Goal: Communication & Community: Share content

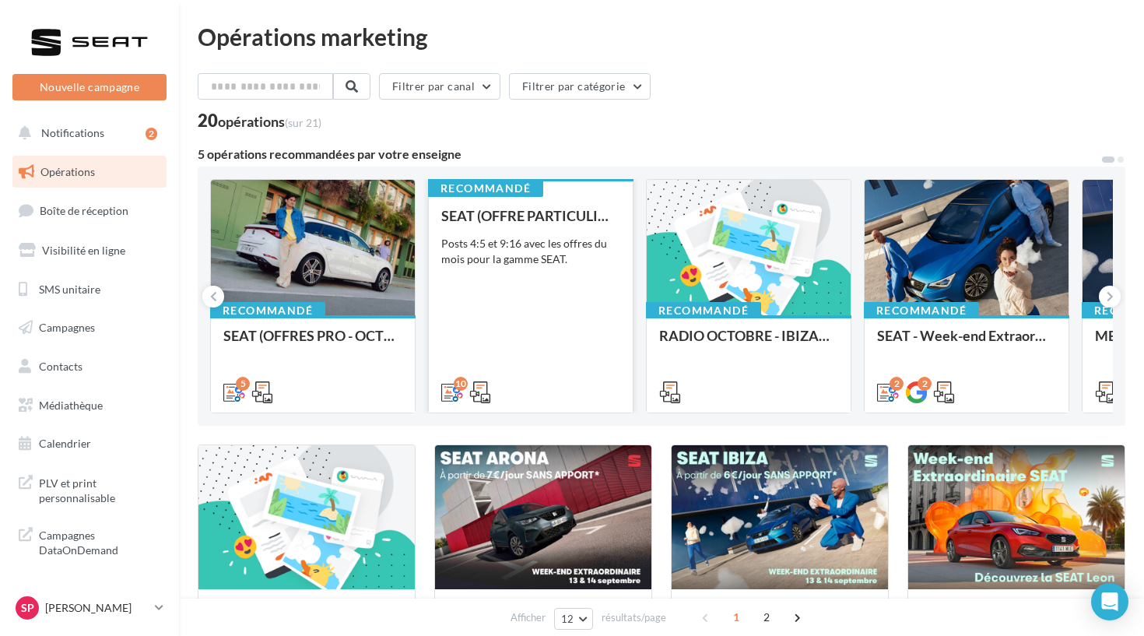
click at [540, 317] on div "SEAT (OFFRE PARTICULIER - OCT) - SOCIAL MEDIA Posts 4:5 et 9:16 avec les offres…" at bounding box center [530, 303] width 179 height 191
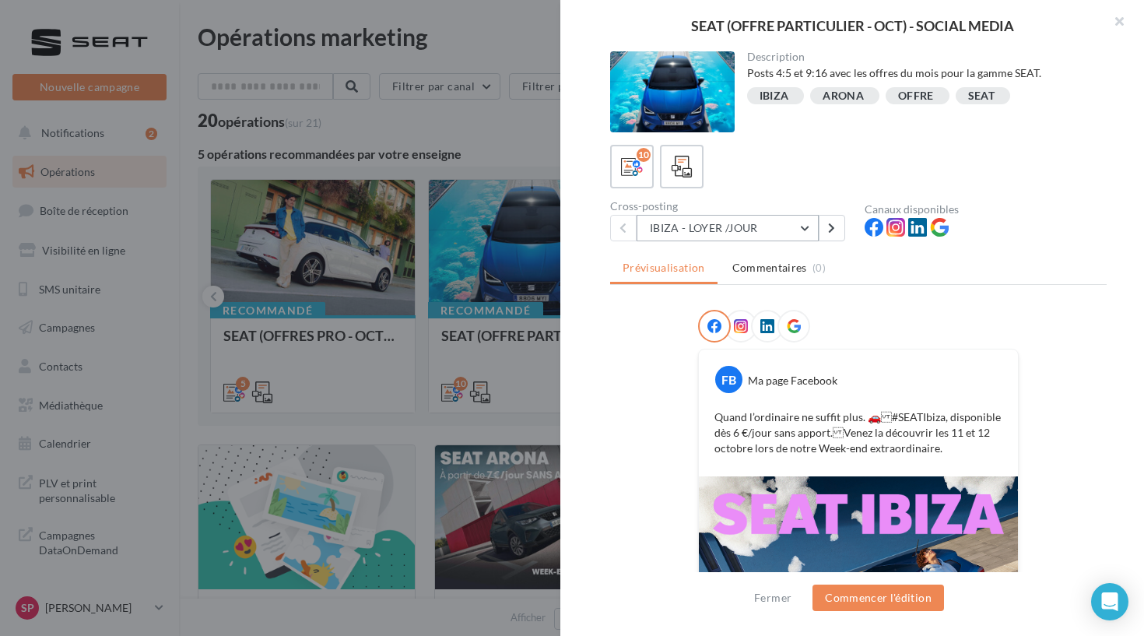
click at [796, 226] on button "IBIZA - LOYER /JOUR" at bounding box center [728, 228] width 182 height 26
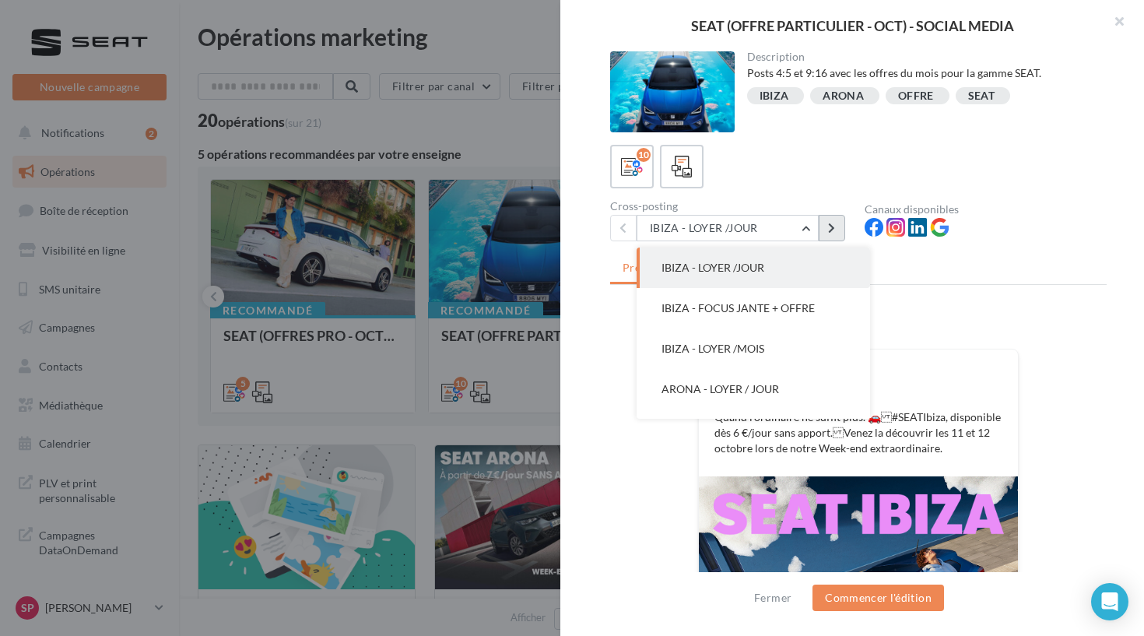
click at [836, 226] on button at bounding box center [832, 228] width 26 height 26
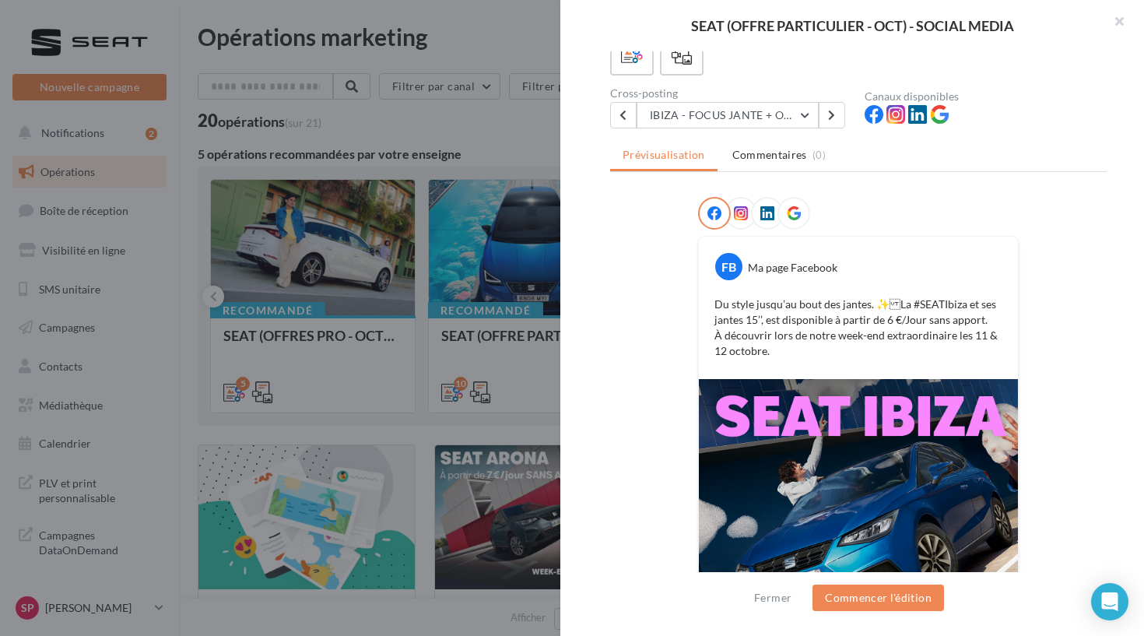
scroll to position [26, 0]
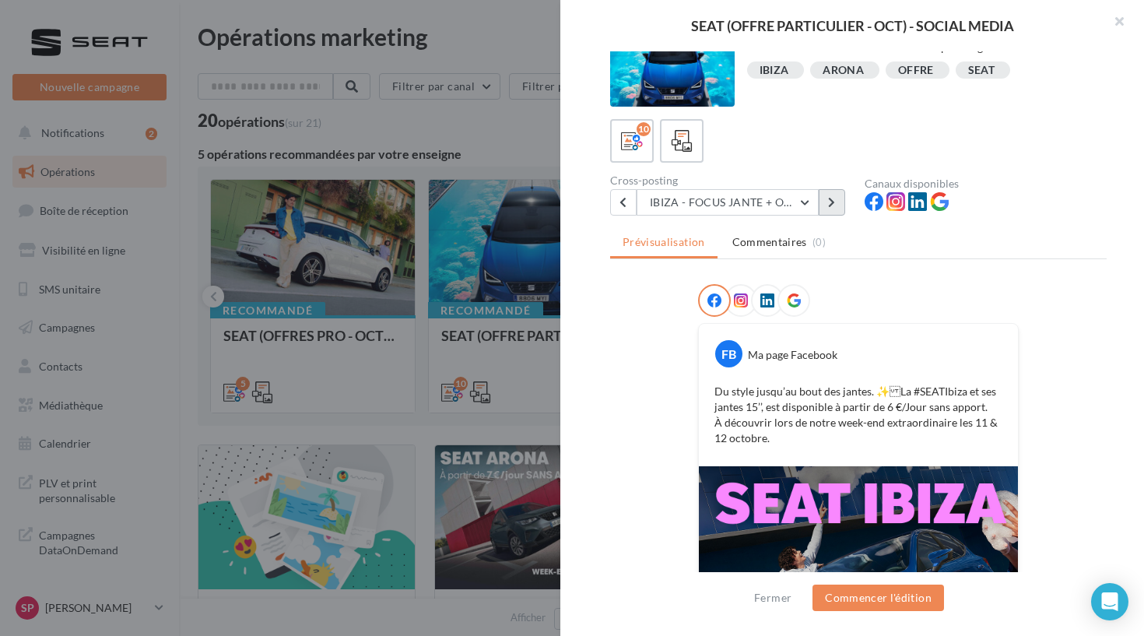
click at [828, 209] on button at bounding box center [832, 202] width 26 height 26
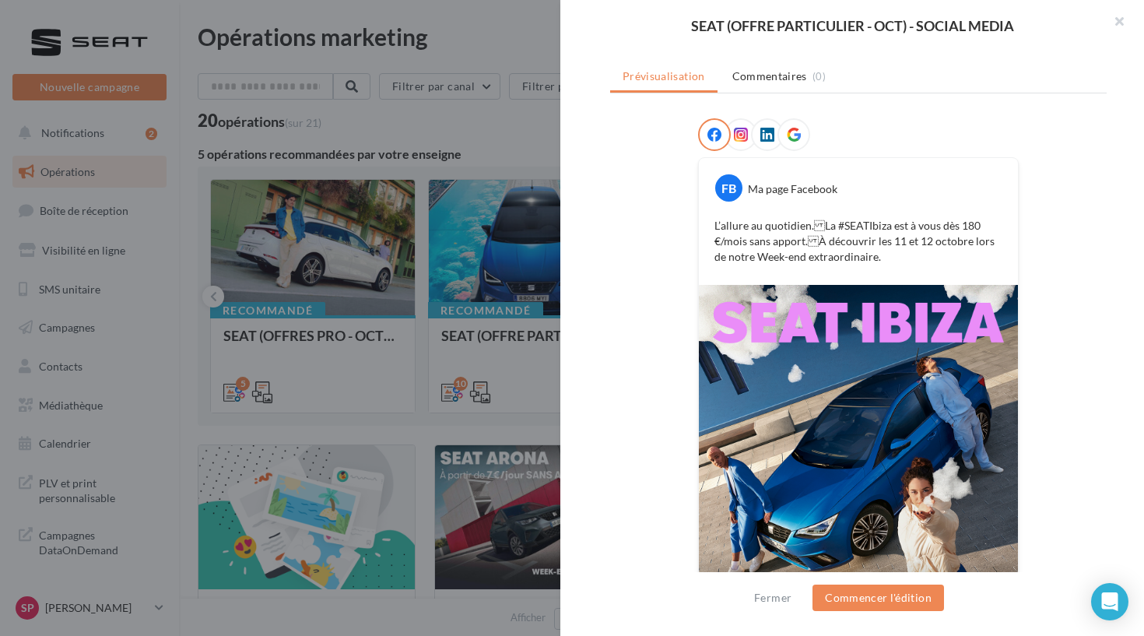
scroll to position [0, 0]
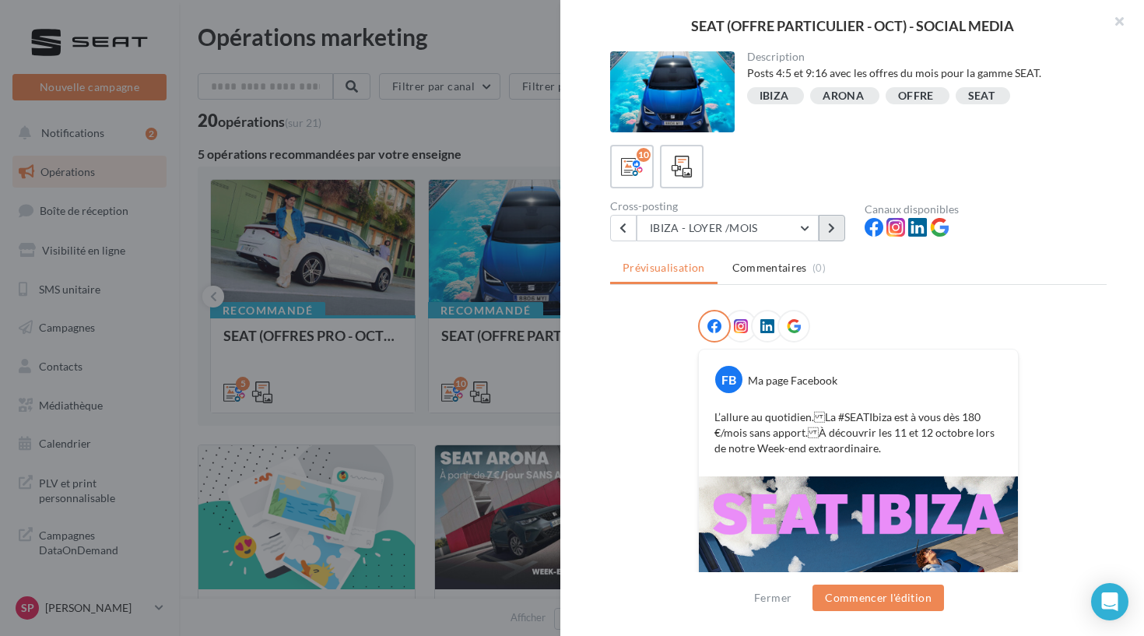
click at [832, 218] on button at bounding box center [832, 228] width 26 height 26
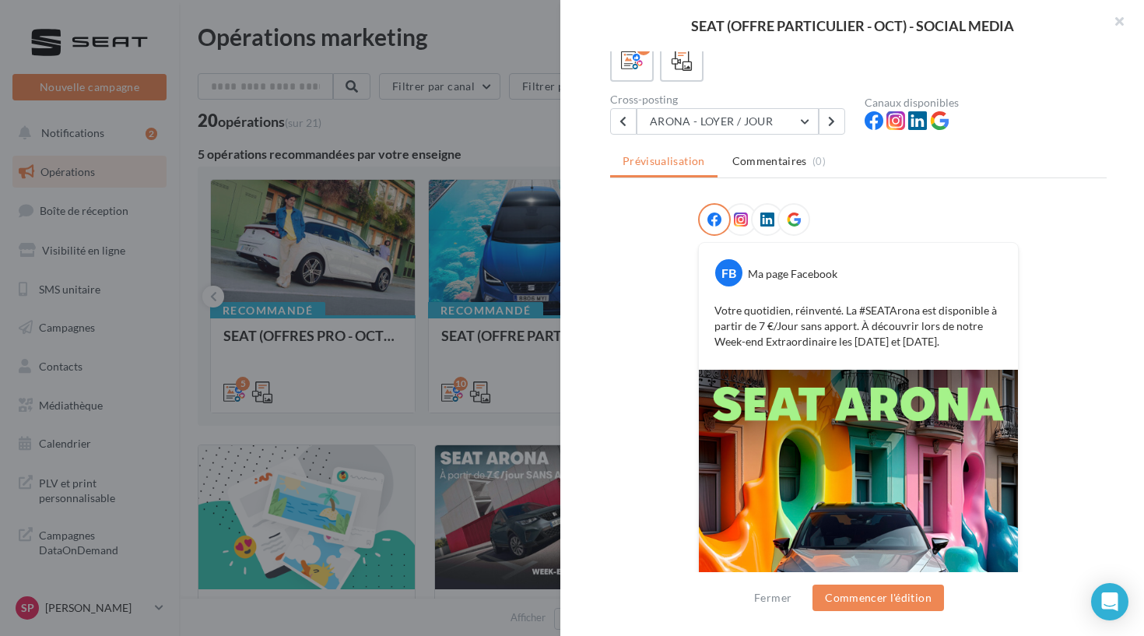
scroll to position [57, 0]
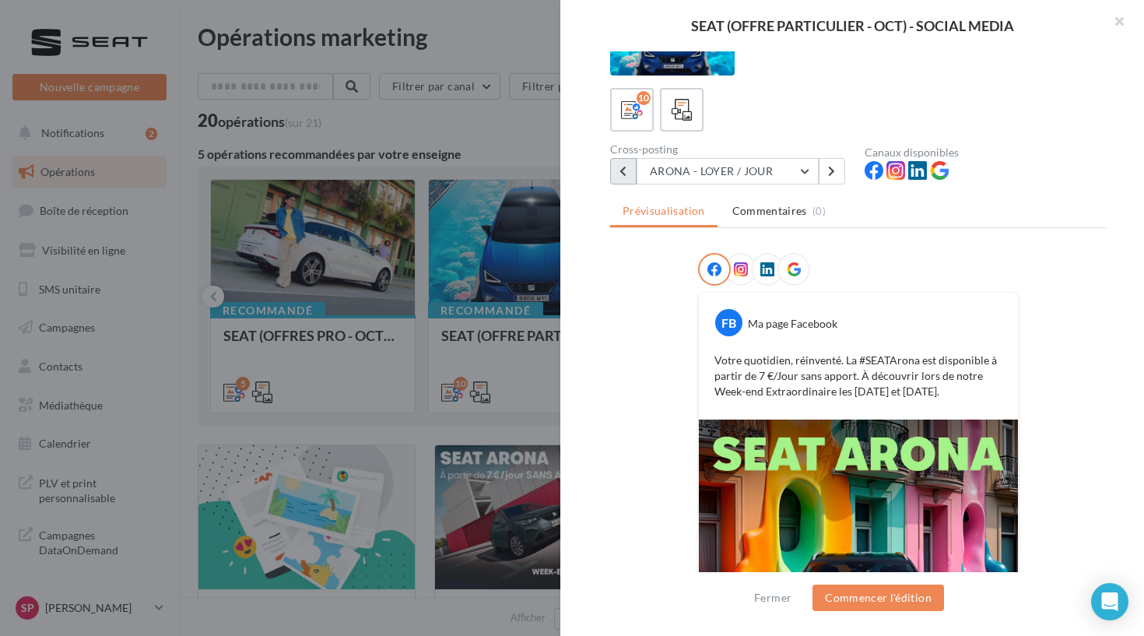
click at [630, 164] on button at bounding box center [623, 171] width 26 height 26
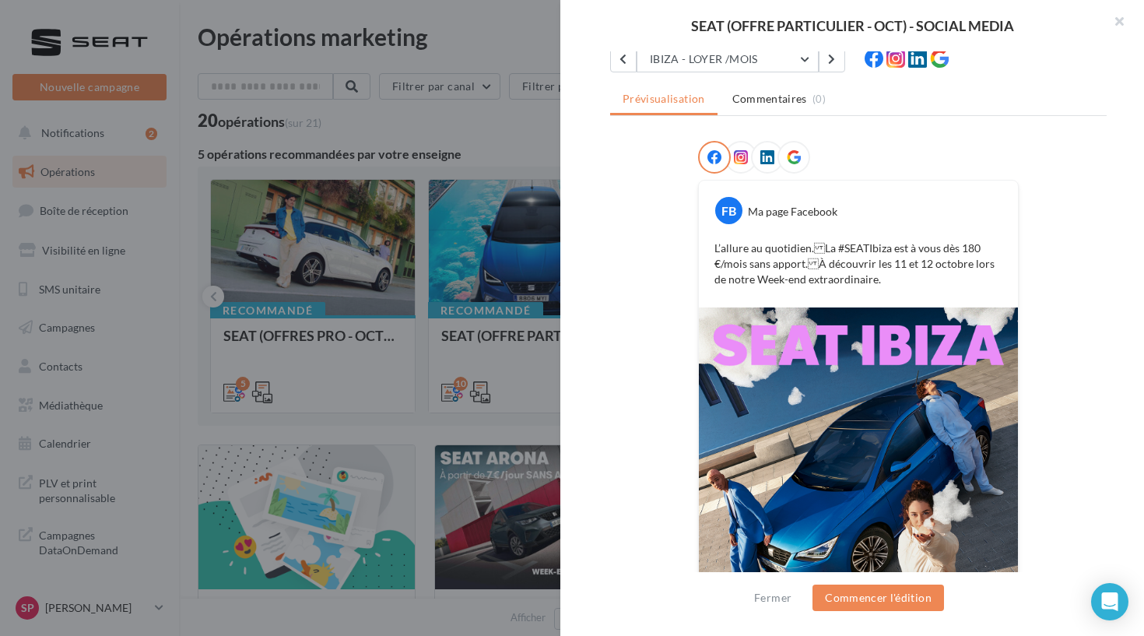
scroll to position [153, 0]
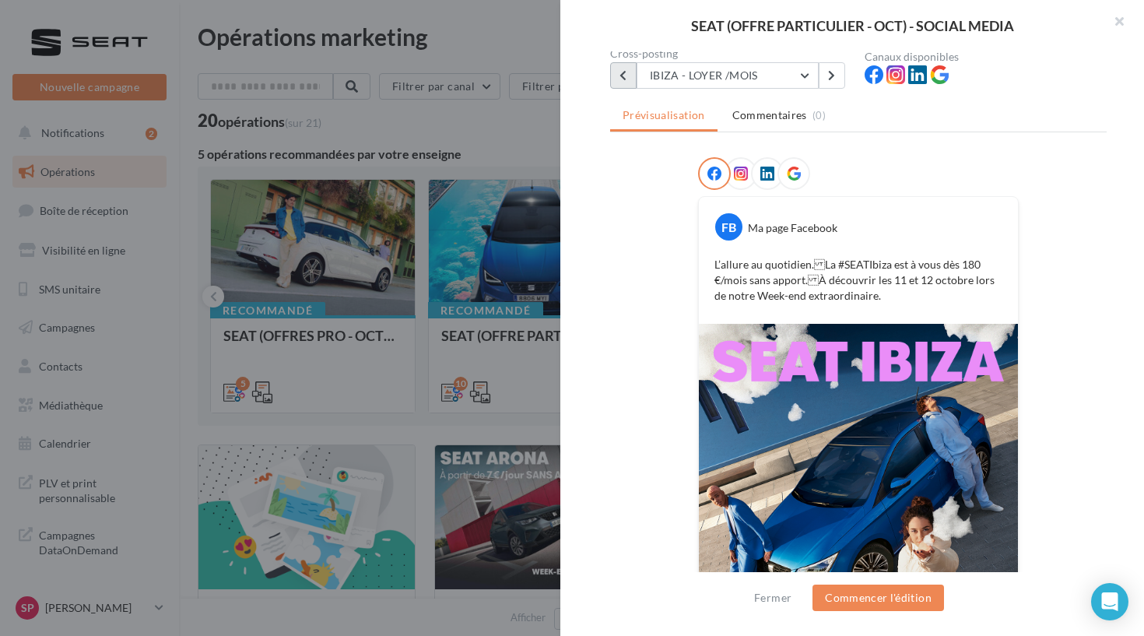
click at [628, 86] on button at bounding box center [623, 75] width 26 height 26
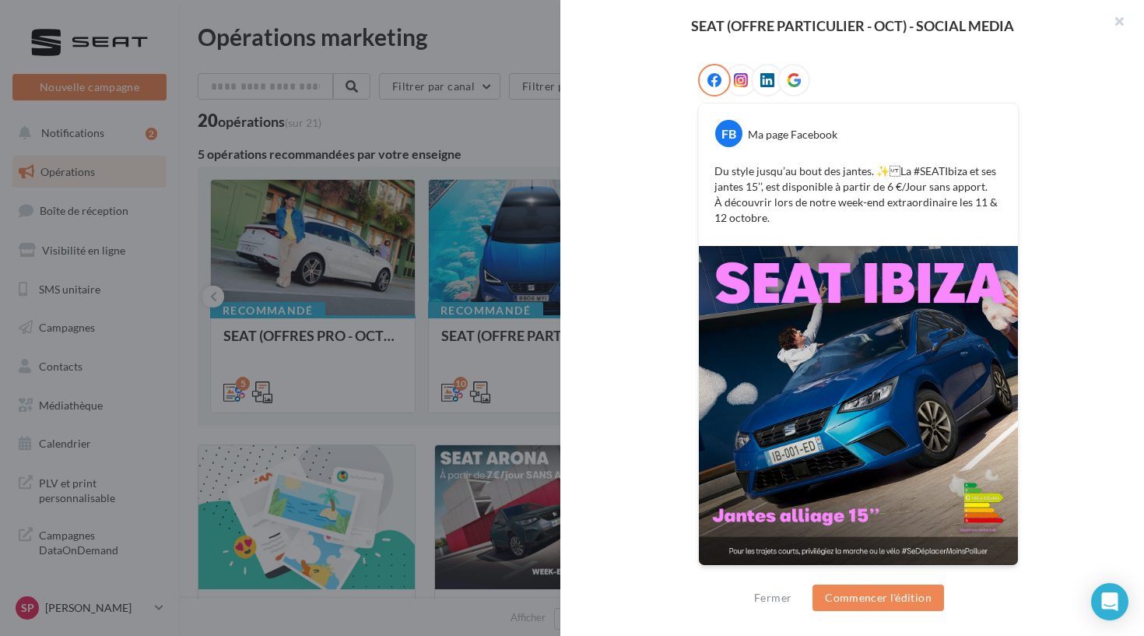
scroll to position [245, 0]
click at [822, 317] on img at bounding box center [858, 406] width 319 height 319
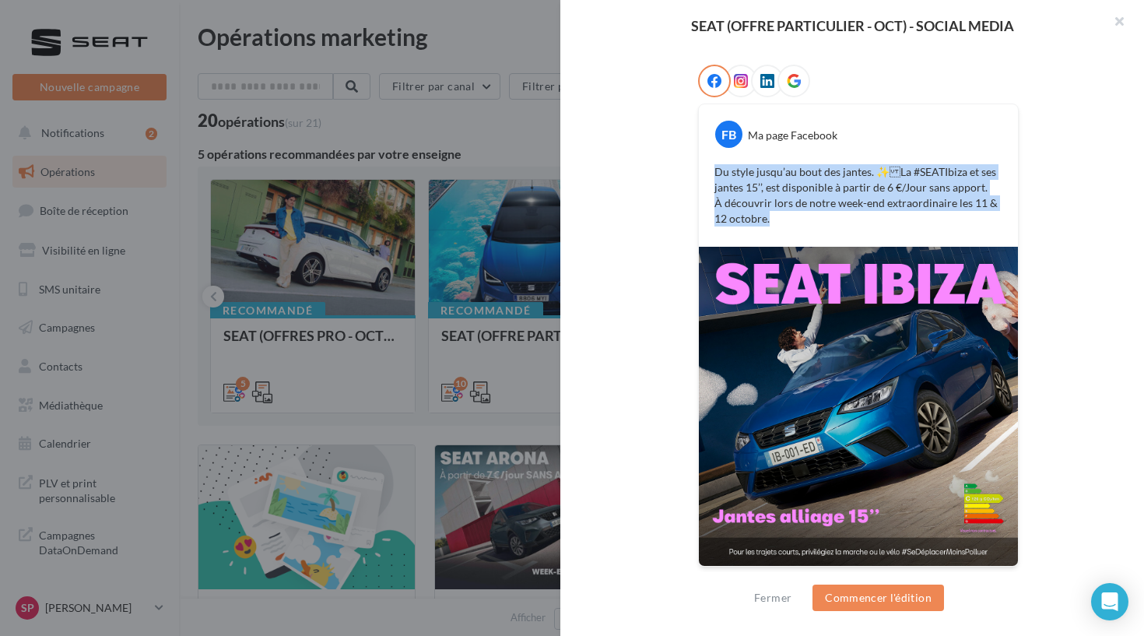
drag, startPoint x: 786, startPoint y: 216, endPoint x: 705, endPoint y: 166, distance: 95.1
click at [705, 166] on div "Du style jusqu’au bout des jantes. ✨La #SEATIbiza et ses jantes 15’’, est disp…" at bounding box center [858, 195] width 311 height 70
copy p "Du style jusqu’au bout des jantes. ✨La #SEATIbiza et ses jantes 15’’, est disp…"
click at [893, 594] on button "Commencer l'édition" at bounding box center [879, 598] width 132 height 26
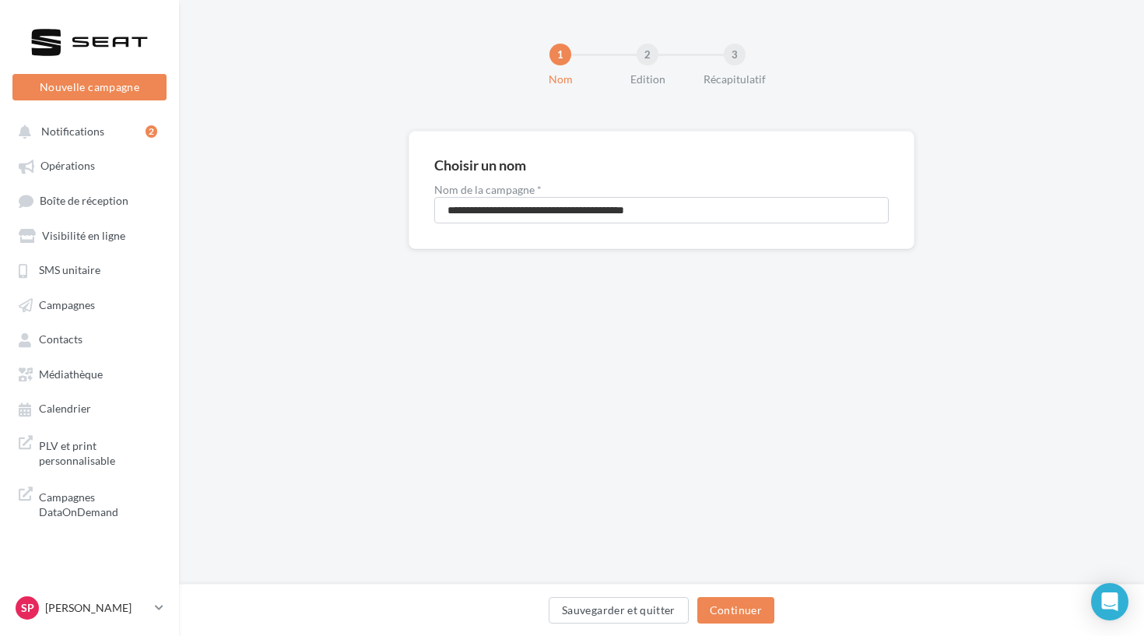
click at [733, 591] on div "Sauvegarder et quitter Continuer" at bounding box center [661, 610] width 965 height 52
click at [733, 602] on button "Continuer" at bounding box center [736, 610] width 77 height 26
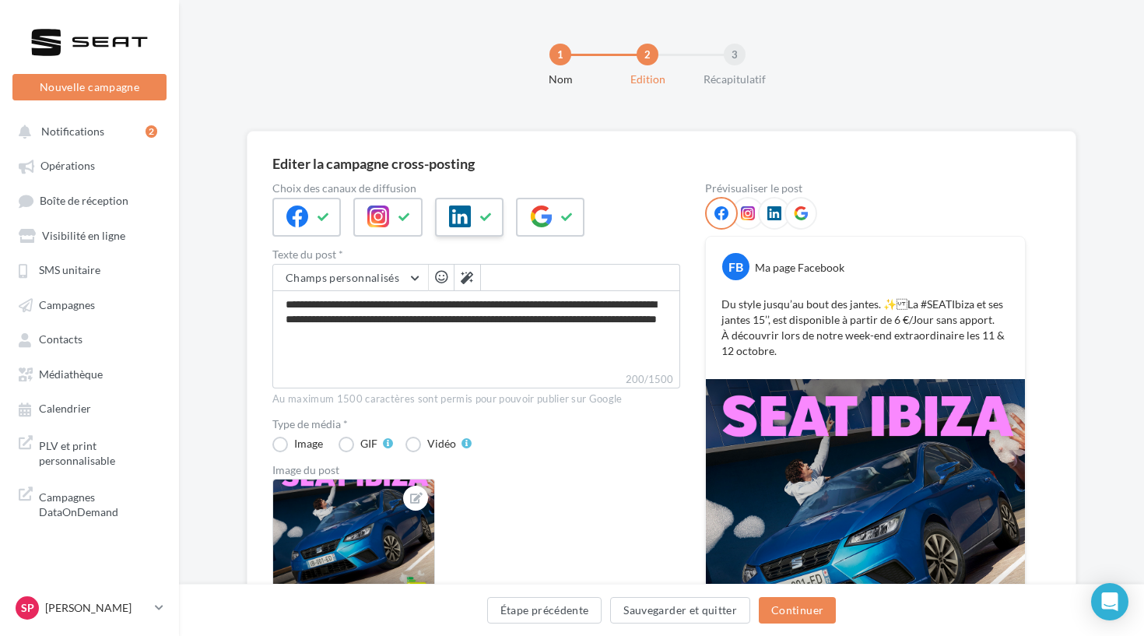
click at [471, 199] on div at bounding box center [469, 217] width 69 height 39
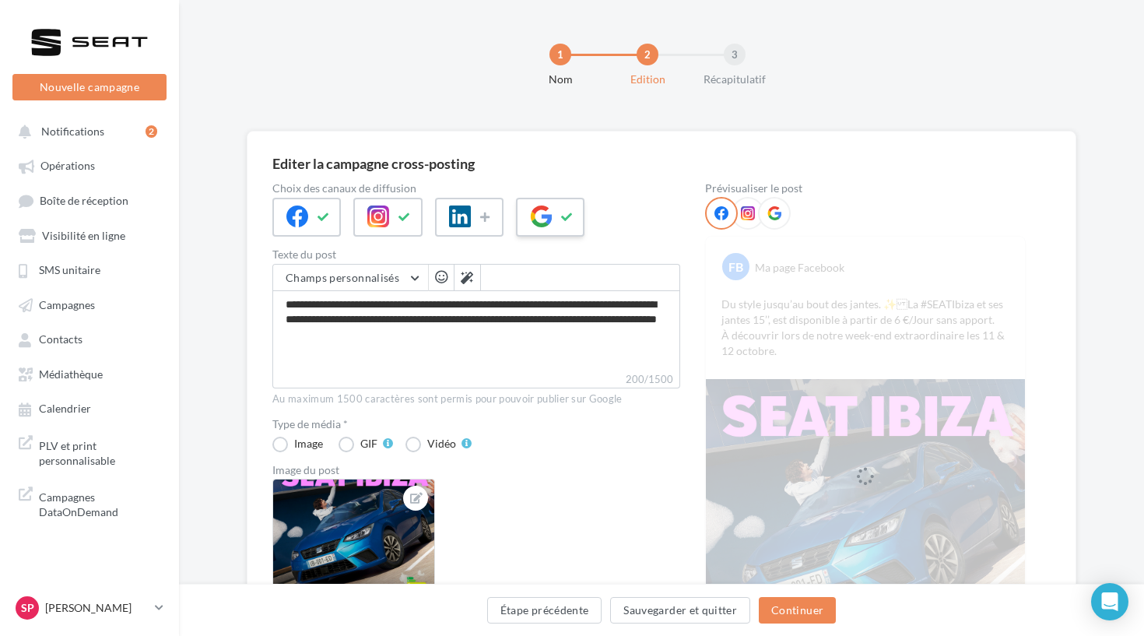
click at [543, 223] on icon at bounding box center [541, 217] width 22 height 22
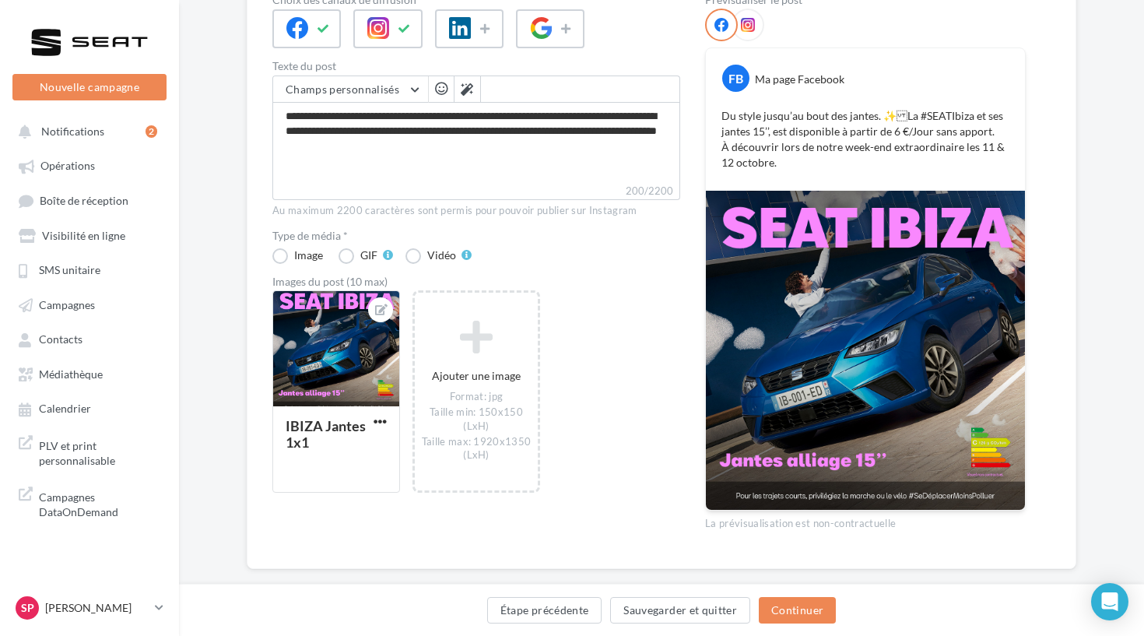
scroll to position [198, 0]
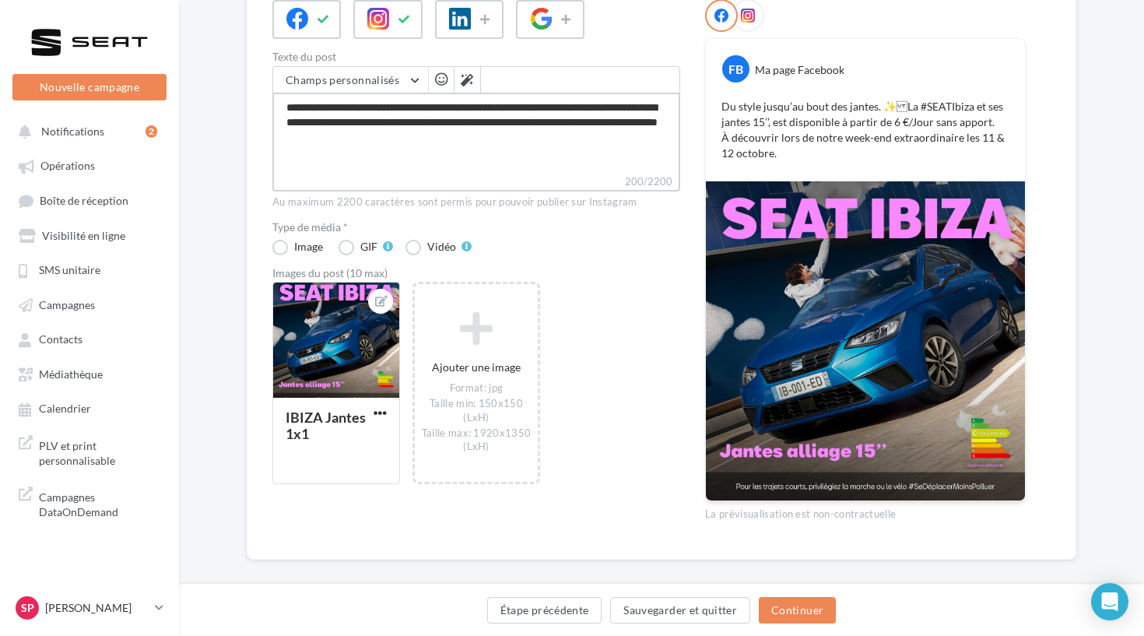
drag, startPoint x: 478, startPoint y: 147, endPoint x: 368, endPoint y: 128, distance: 111.4
click at [368, 128] on textarea "**********" at bounding box center [476, 133] width 408 height 81
click at [466, 108] on textarea "**********" at bounding box center [476, 133] width 408 height 81
type textarea "**********"
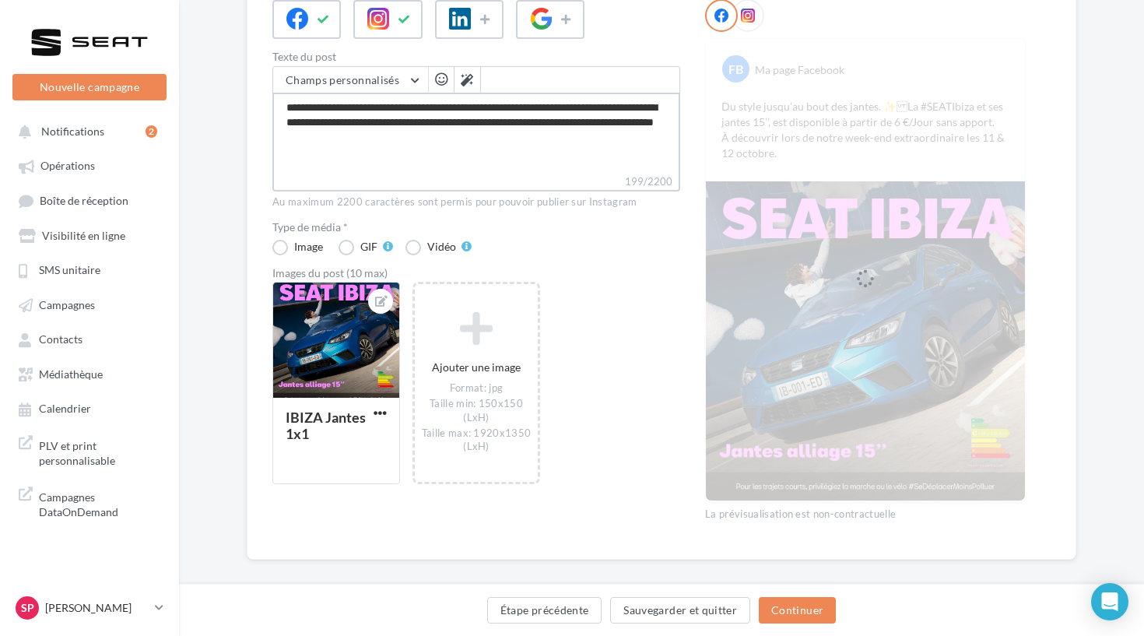
drag, startPoint x: 469, startPoint y: 146, endPoint x: 374, endPoint y: 128, distance: 95.8
click at [366, 122] on textarea "**********" at bounding box center [476, 133] width 408 height 81
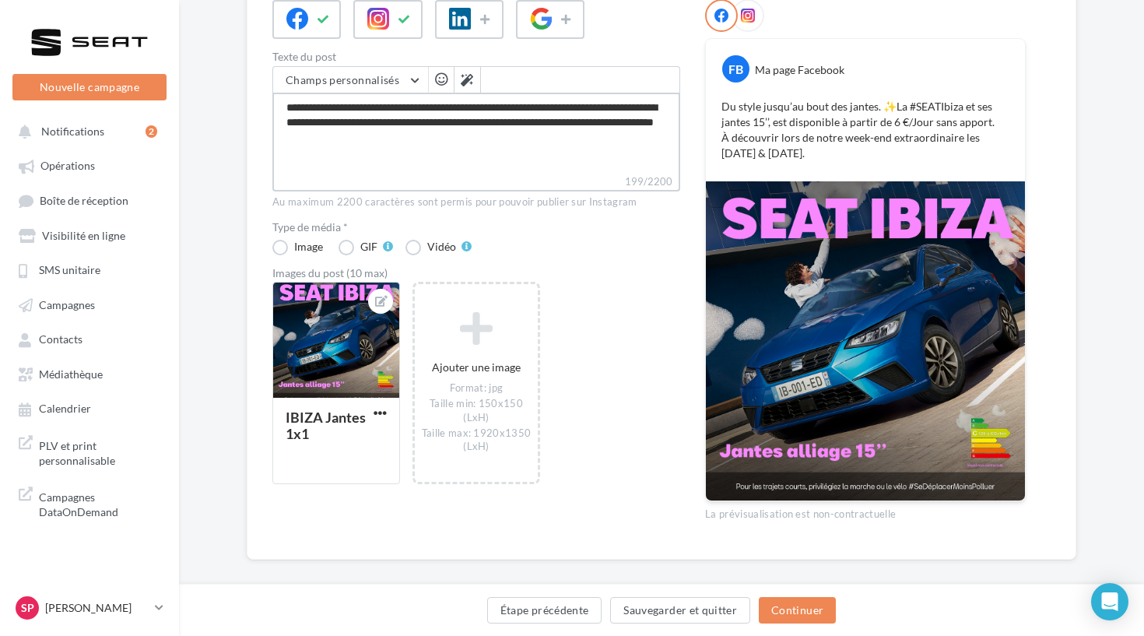
click at [385, 138] on textarea "**********" at bounding box center [476, 133] width 408 height 81
type textarea "**********"
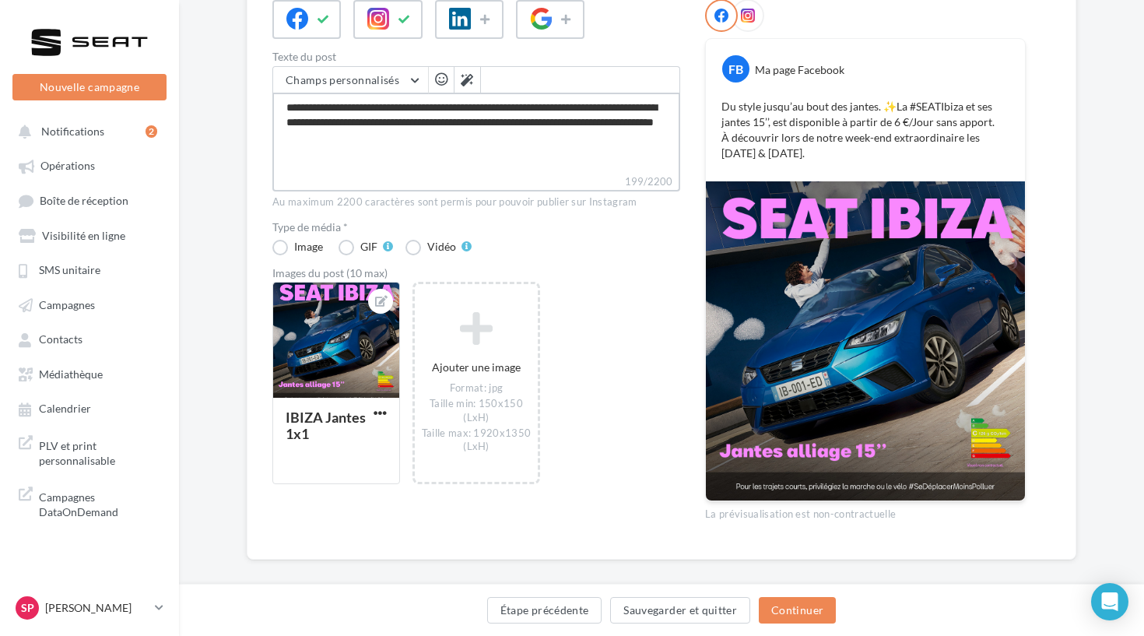
click at [369, 142] on textarea "**********" at bounding box center [476, 133] width 408 height 81
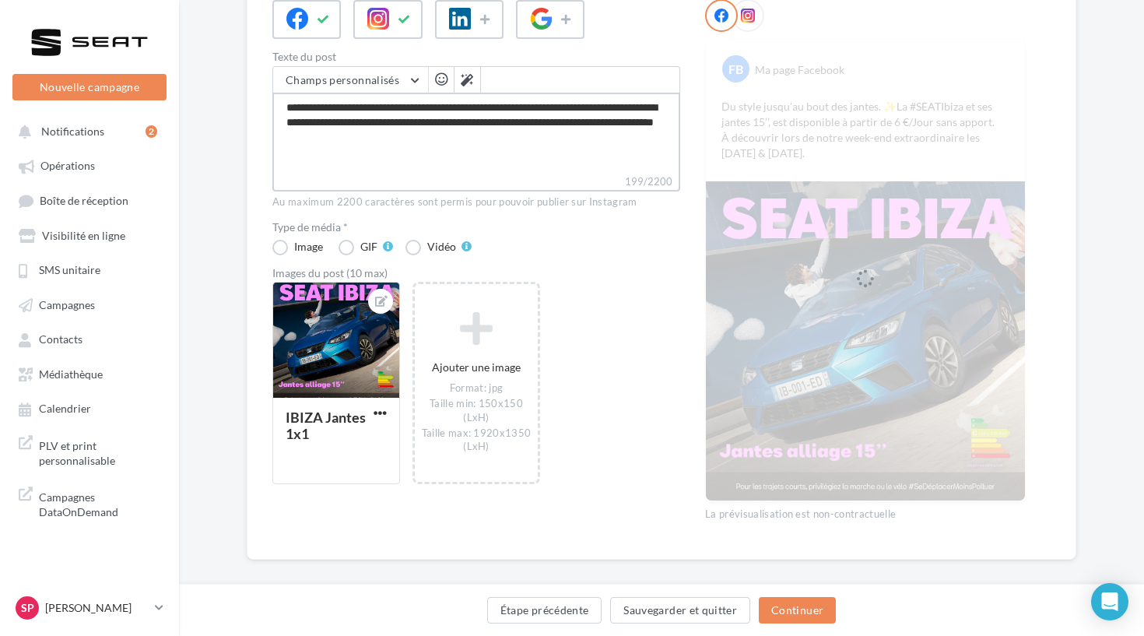
type textarea "**********"
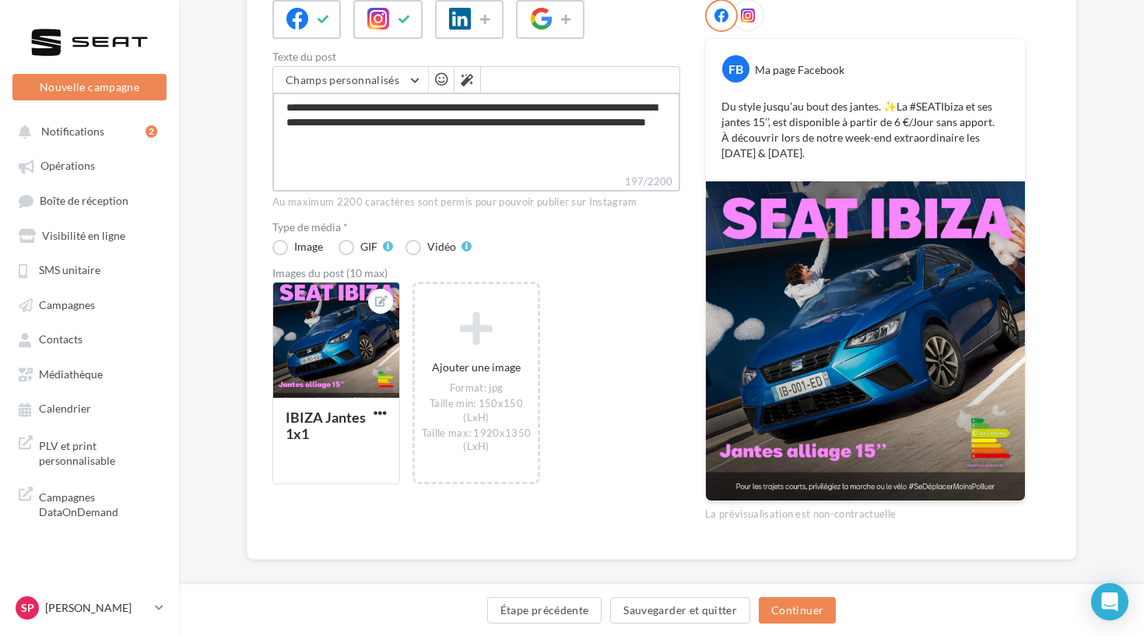
type textarea "**********"
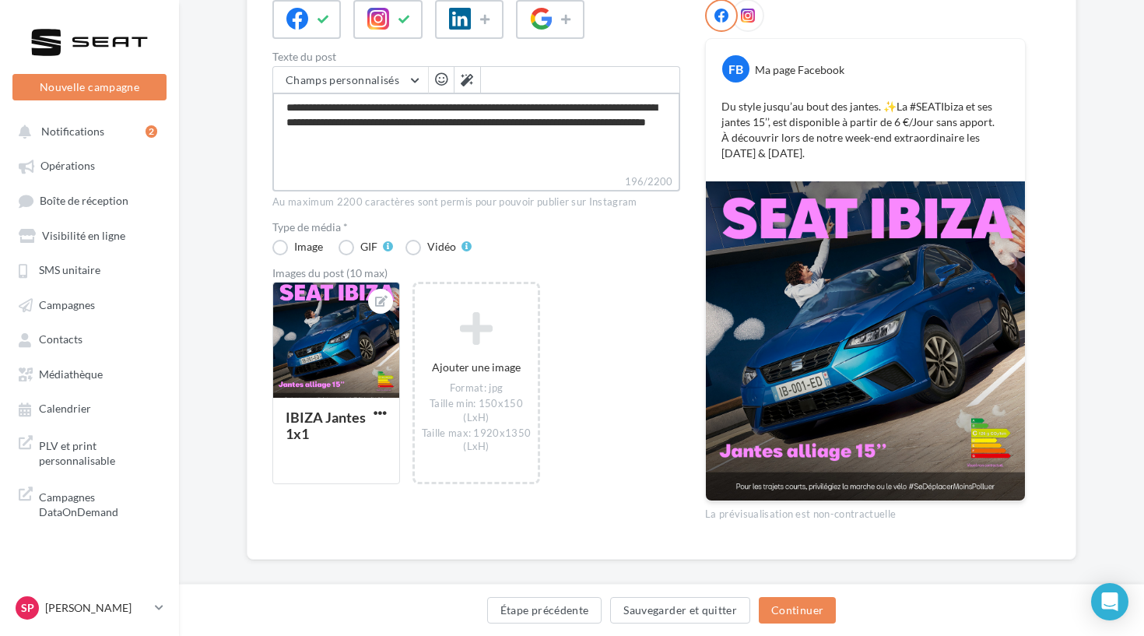
type textarea "**********"
click at [392, 146] on textarea "**********" at bounding box center [476, 133] width 408 height 81
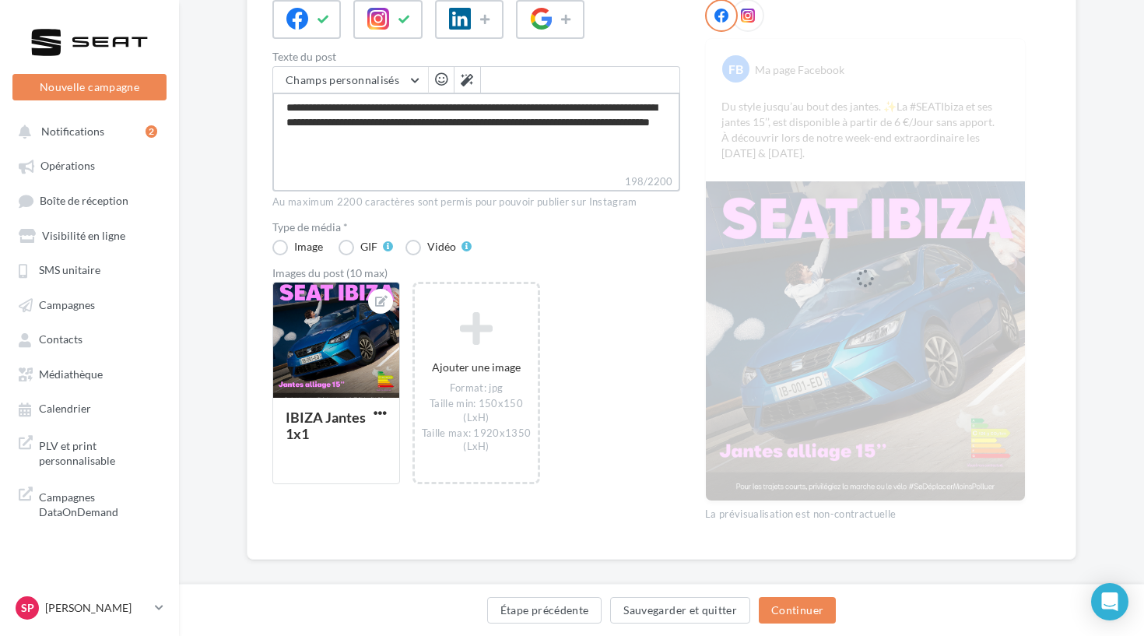
click at [392, 136] on textarea "**********" at bounding box center [476, 133] width 408 height 81
type textarea "**********"
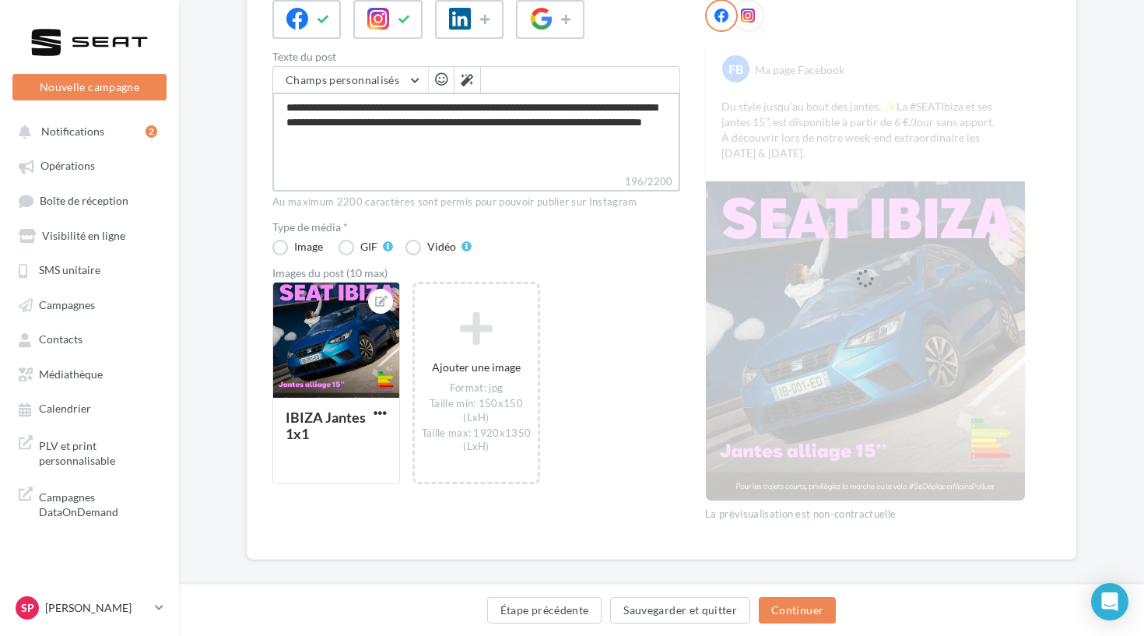
type textarea "**********"
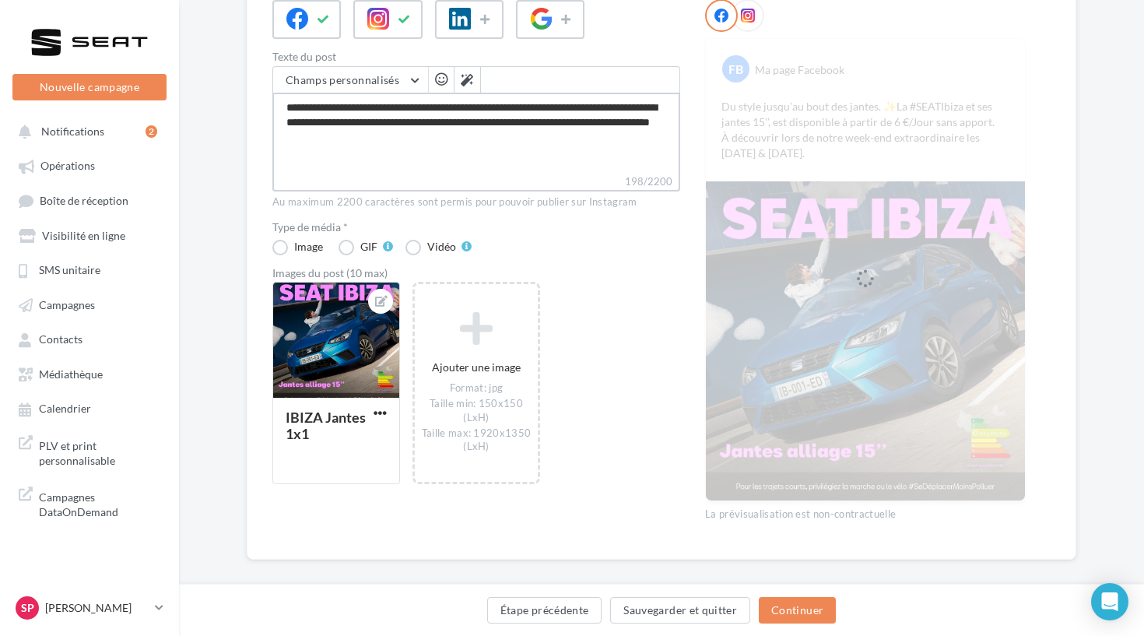
type textarea "**********"
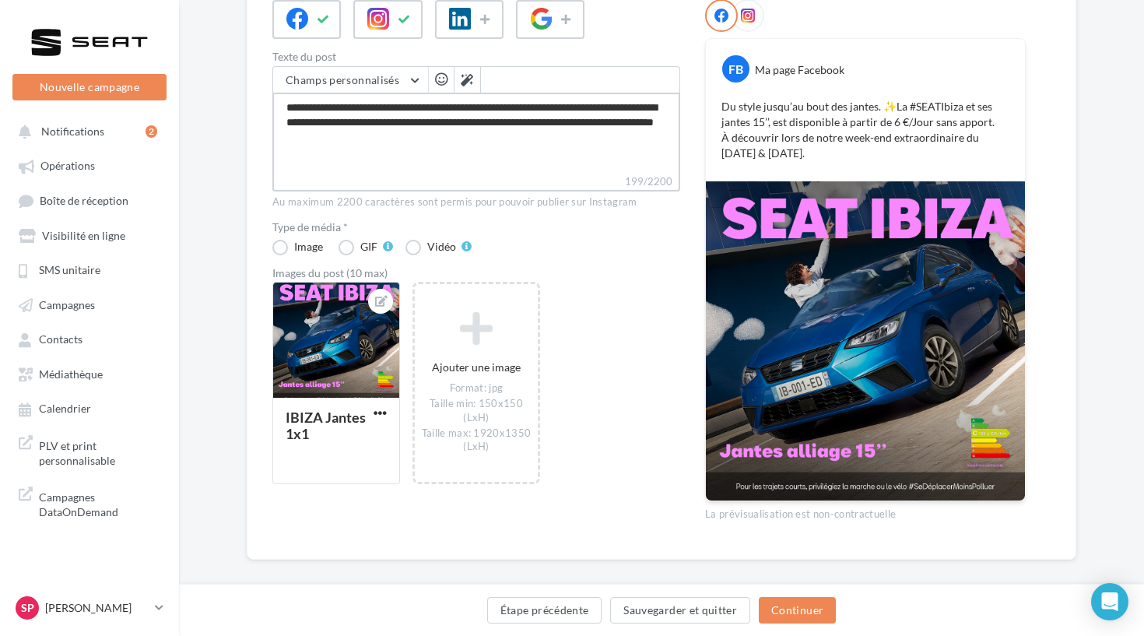
type textarea "**********"
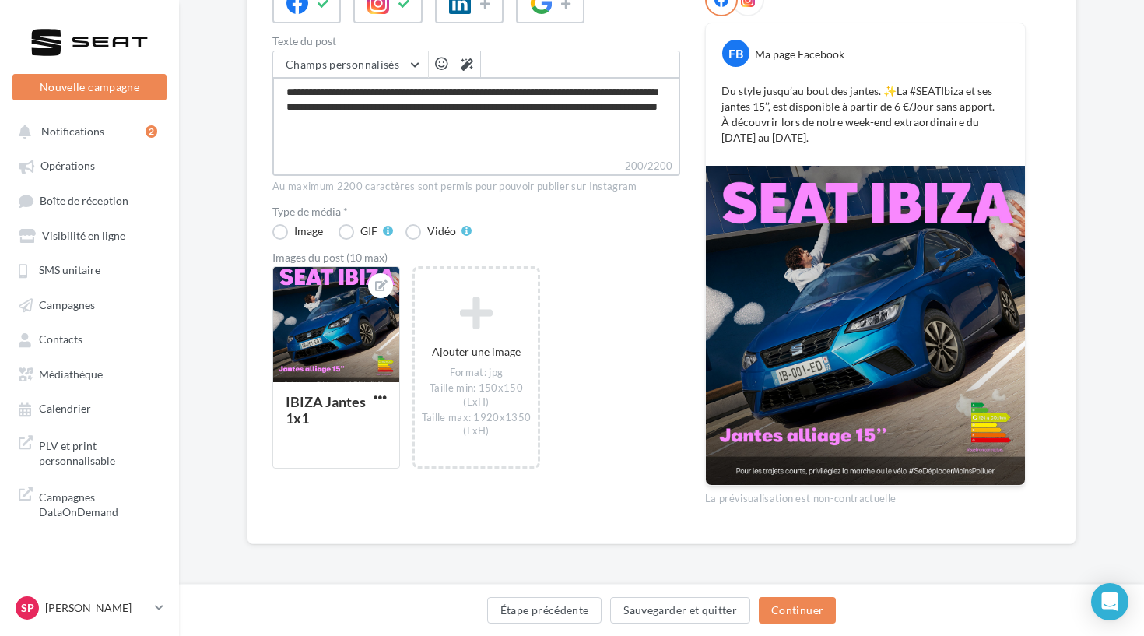
scroll to position [213, 0]
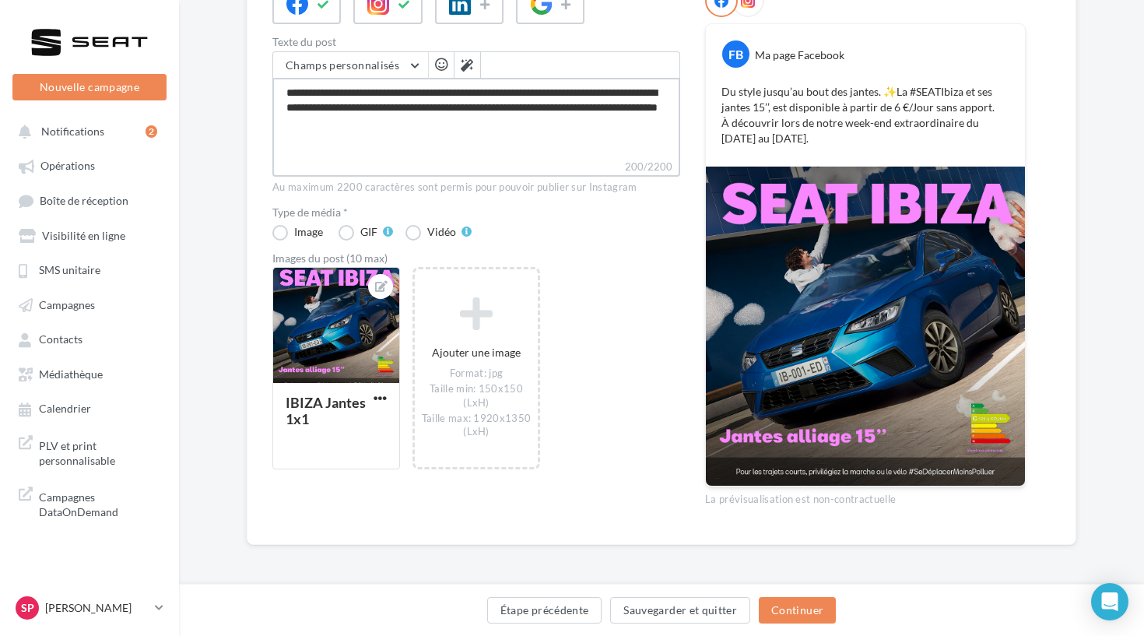
type textarea "**********"
click at [782, 610] on button "Continuer" at bounding box center [797, 610] width 77 height 26
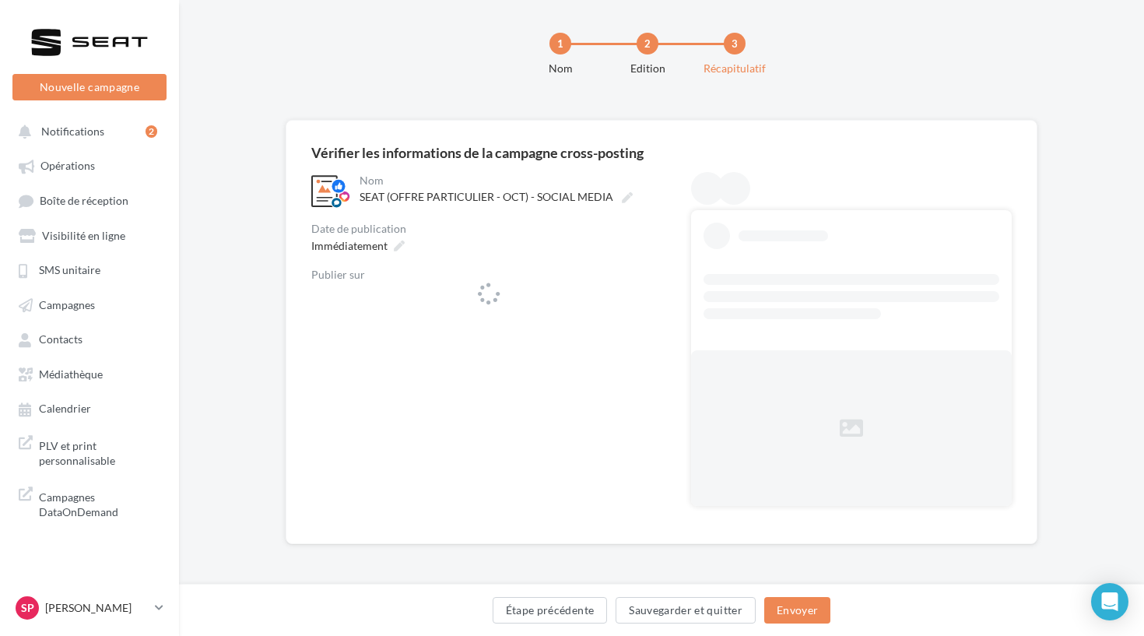
scroll to position [11, 0]
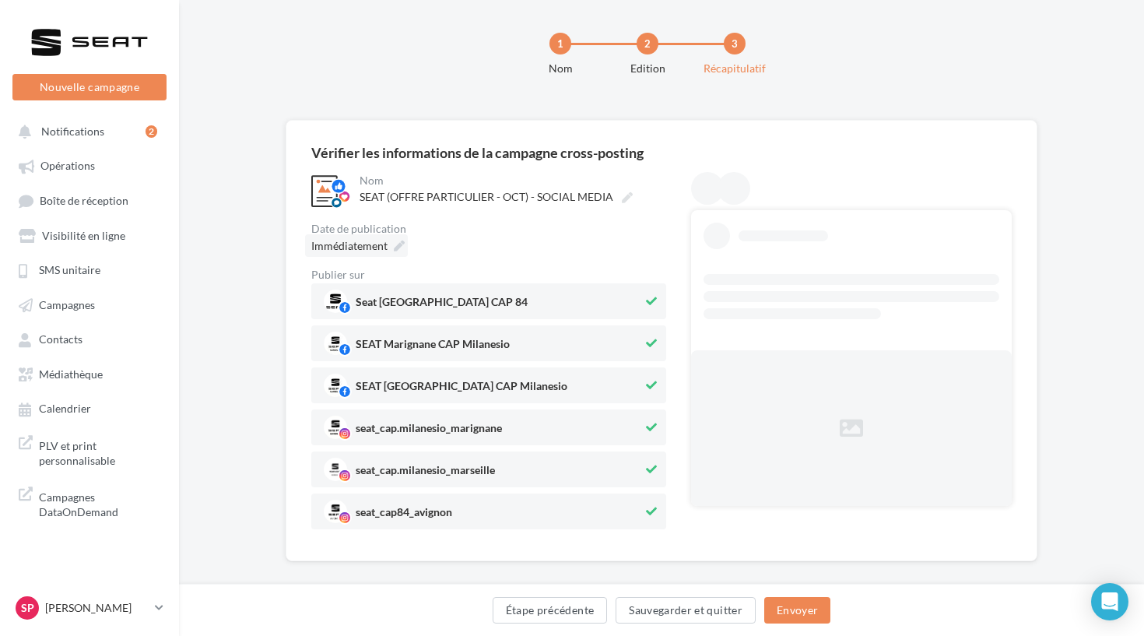
click at [383, 242] on span "Immédiatement" at bounding box center [349, 245] width 76 height 13
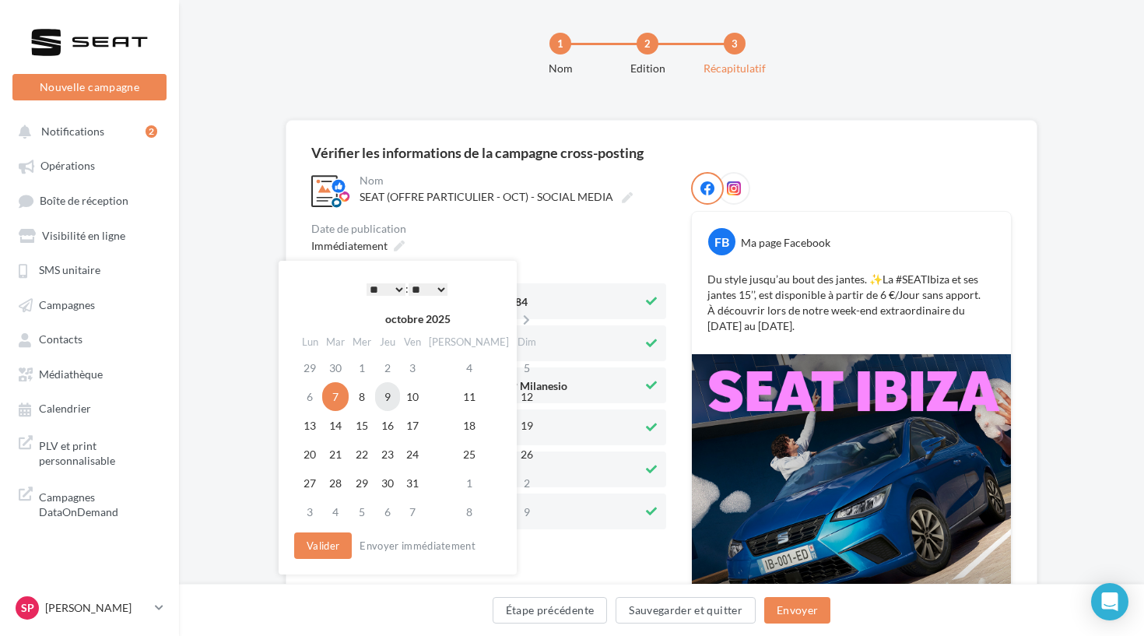
click at [388, 395] on td "9" at bounding box center [387, 396] width 25 height 29
click at [325, 552] on button "Valider" at bounding box center [323, 546] width 58 height 26
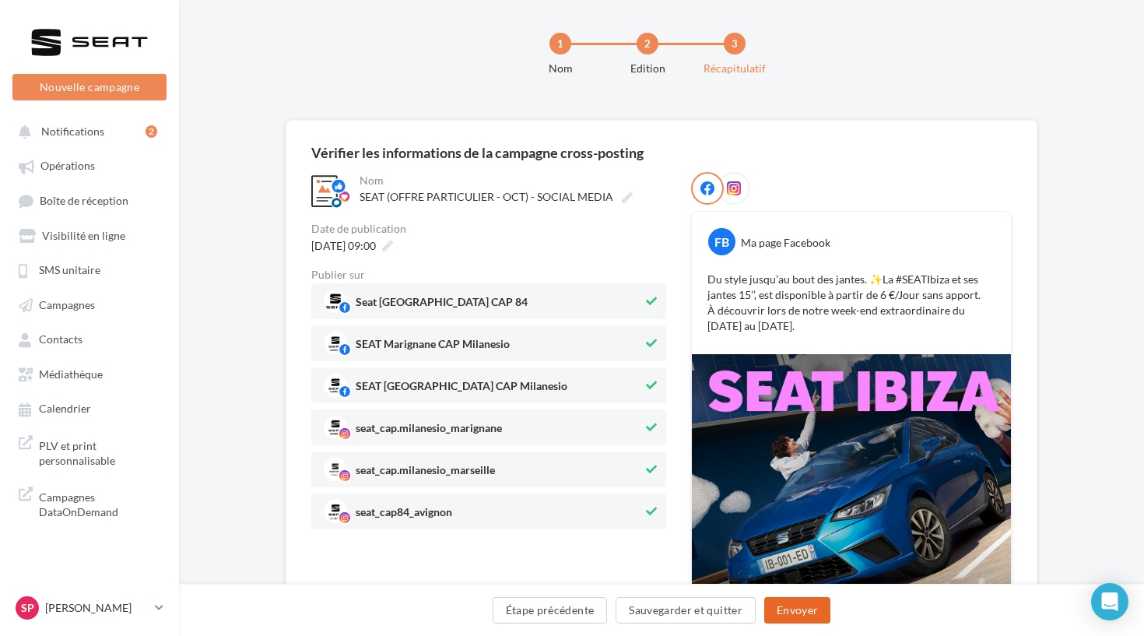
click at [818, 606] on button "Envoyer" at bounding box center [798, 610] width 66 height 26
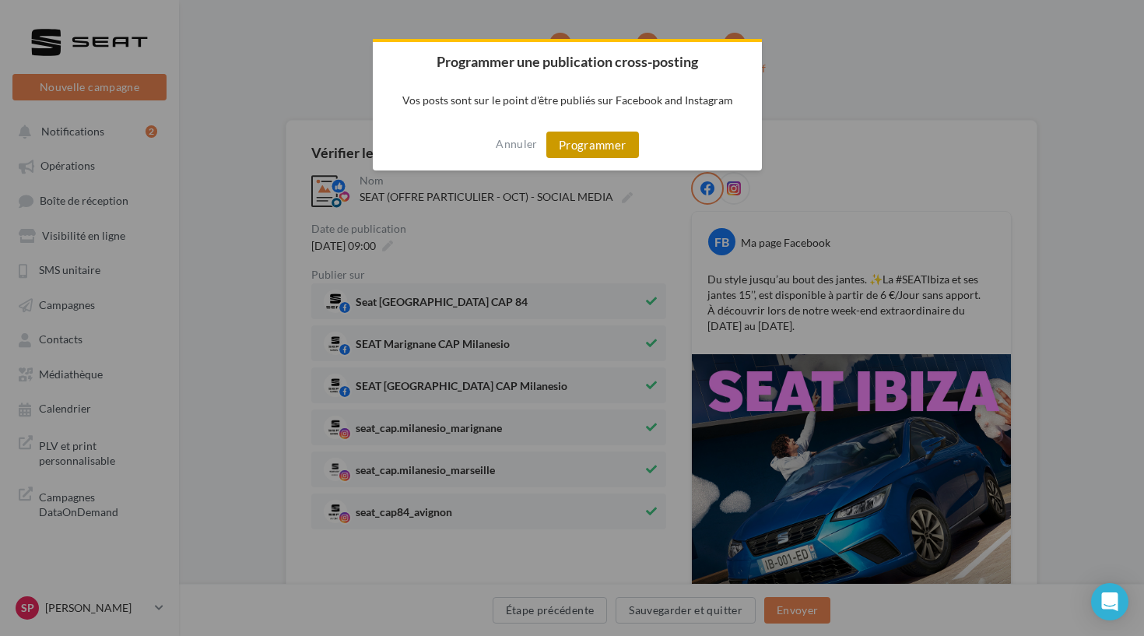
click at [579, 135] on button "Programmer" at bounding box center [593, 145] width 93 height 26
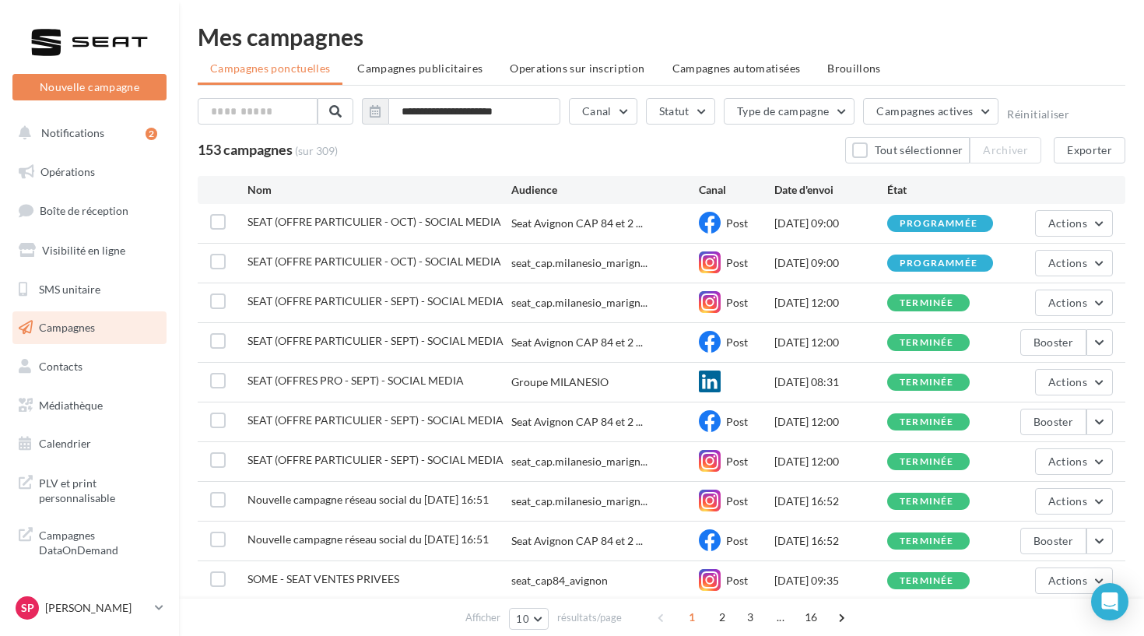
click at [1036, 2] on div "**********" at bounding box center [661, 334] width 965 height 669
click at [82, 39] on div at bounding box center [89, 42] width 125 height 39
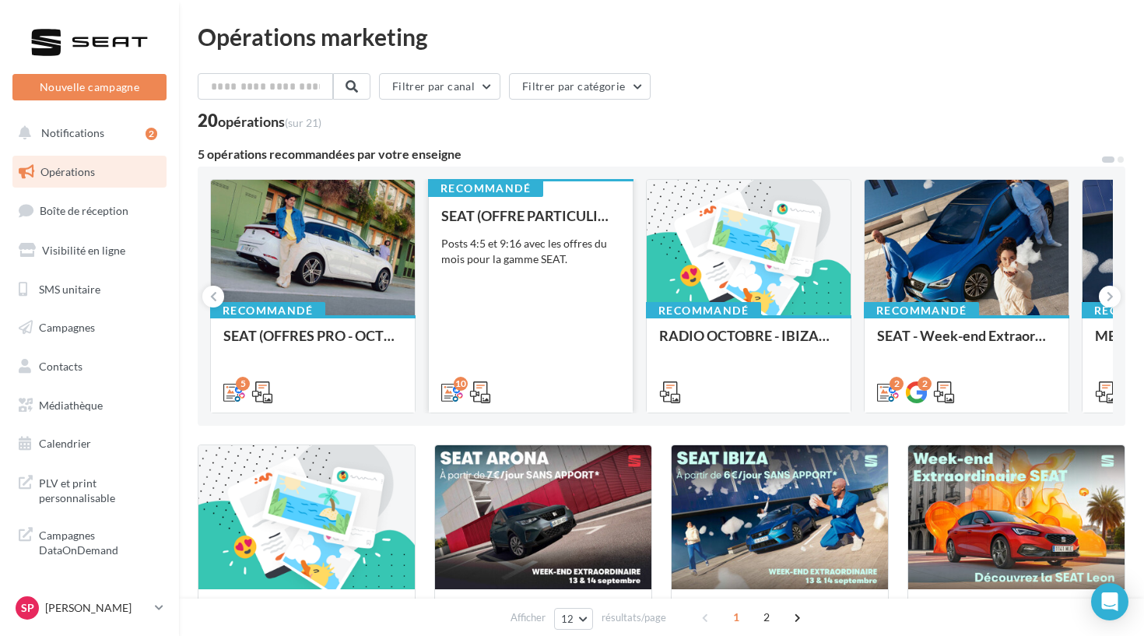
click at [545, 241] on div "Posts 4:5 et 9:16 avec les offres du mois pour la gamme SEAT." at bounding box center [530, 251] width 179 height 31
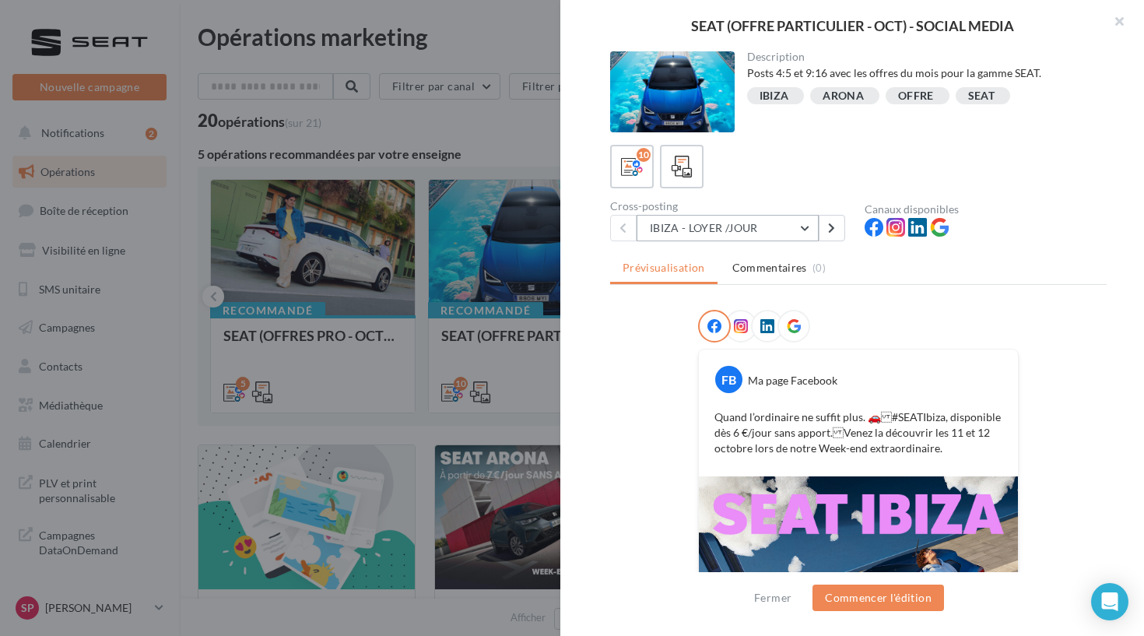
click at [807, 232] on button "IBIZA - LOYER /JOUR" at bounding box center [728, 228] width 182 height 26
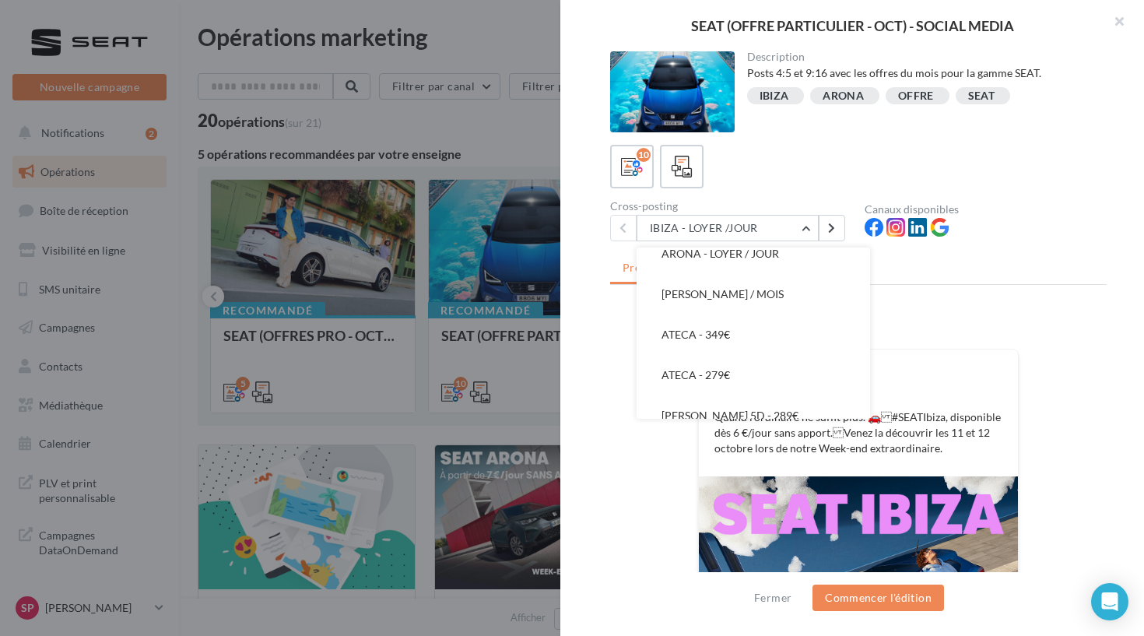
scroll to position [174, 0]
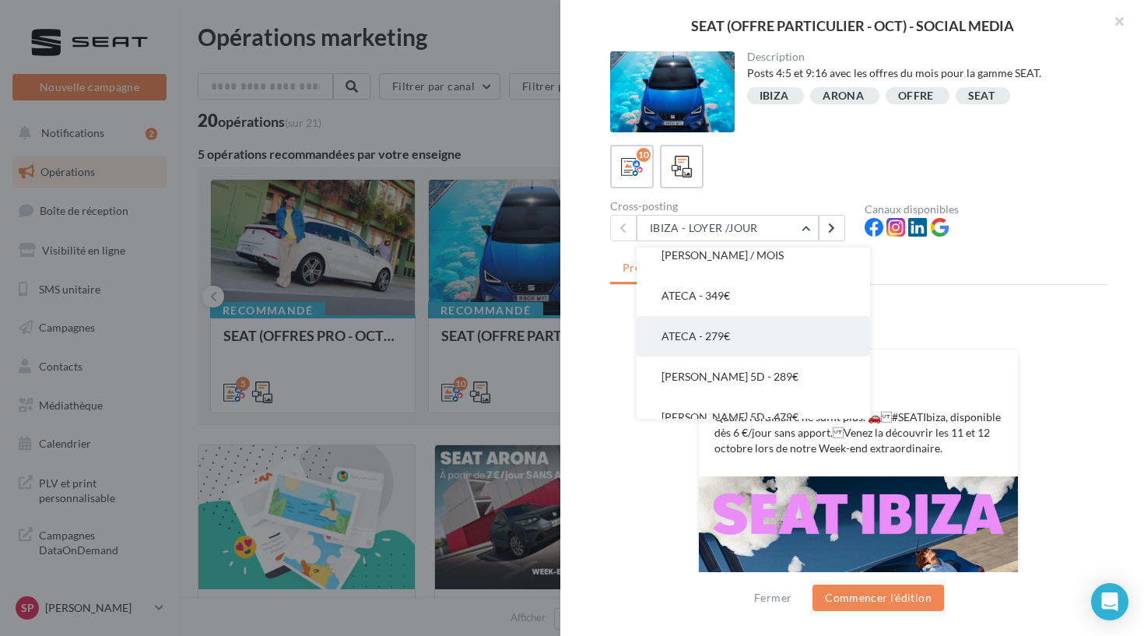
click at [756, 350] on button "ATECA - 279€" at bounding box center [754, 336] width 234 height 40
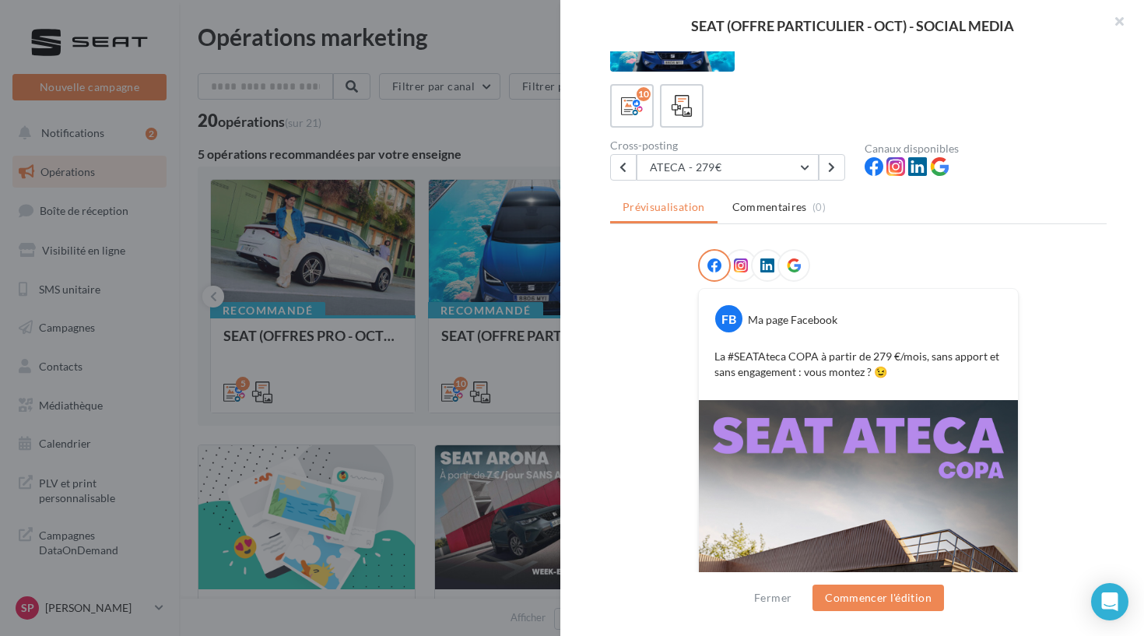
scroll to position [9, 0]
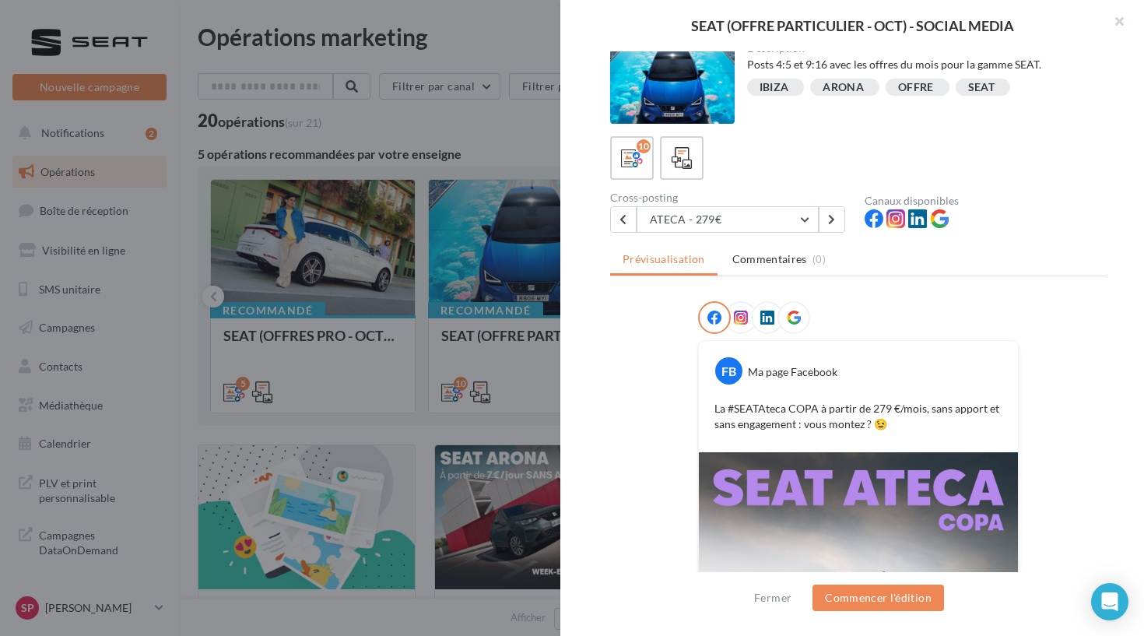
click at [834, 200] on div "Cross-posting" at bounding box center [731, 197] width 242 height 11
click at [834, 210] on button at bounding box center [832, 219] width 26 height 26
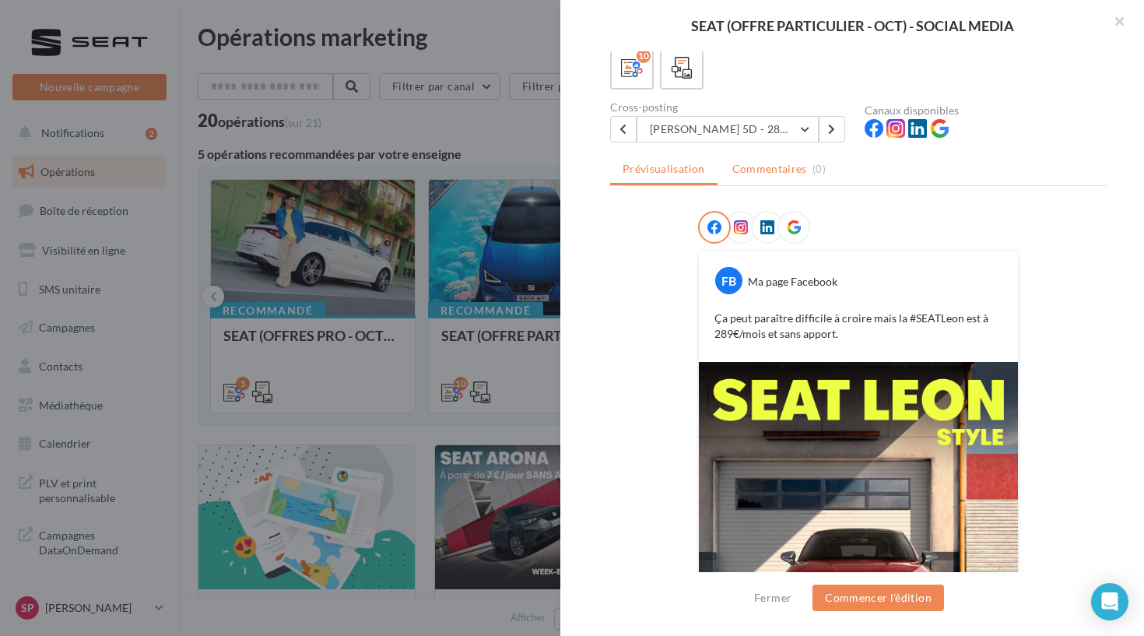
scroll to position [94, 0]
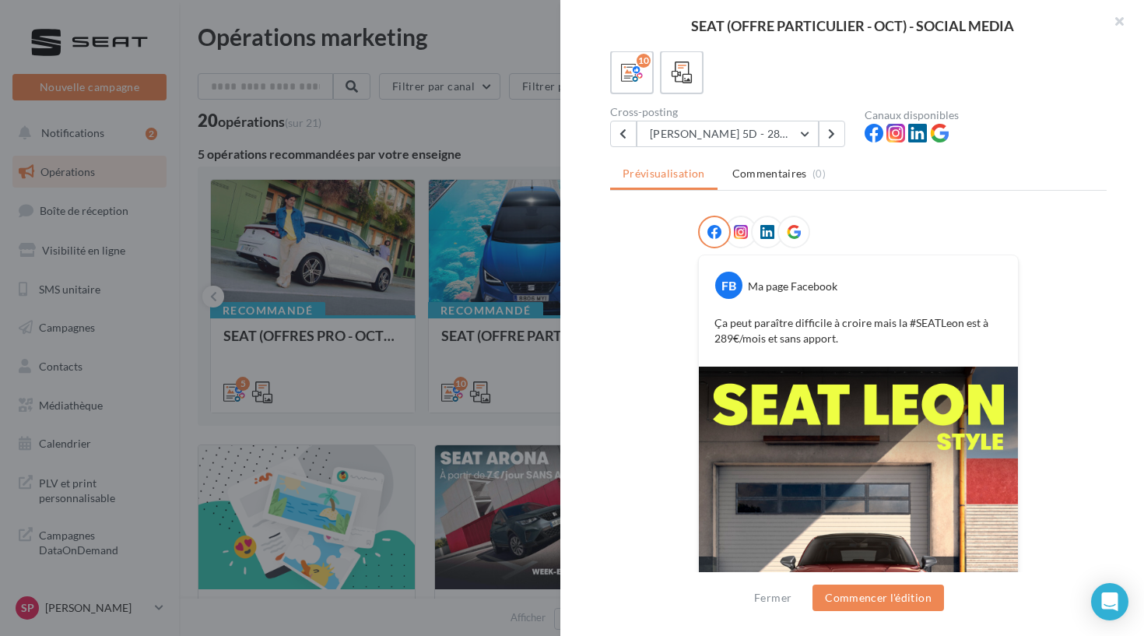
click at [826, 149] on div "Description Posts 4:5 et 9:16 avec les offres du mois pour la gamme SEAT. IBIZA…" at bounding box center [859, 318] width 596 height 535
click at [829, 142] on button at bounding box center [832, 134] width 26 height 26
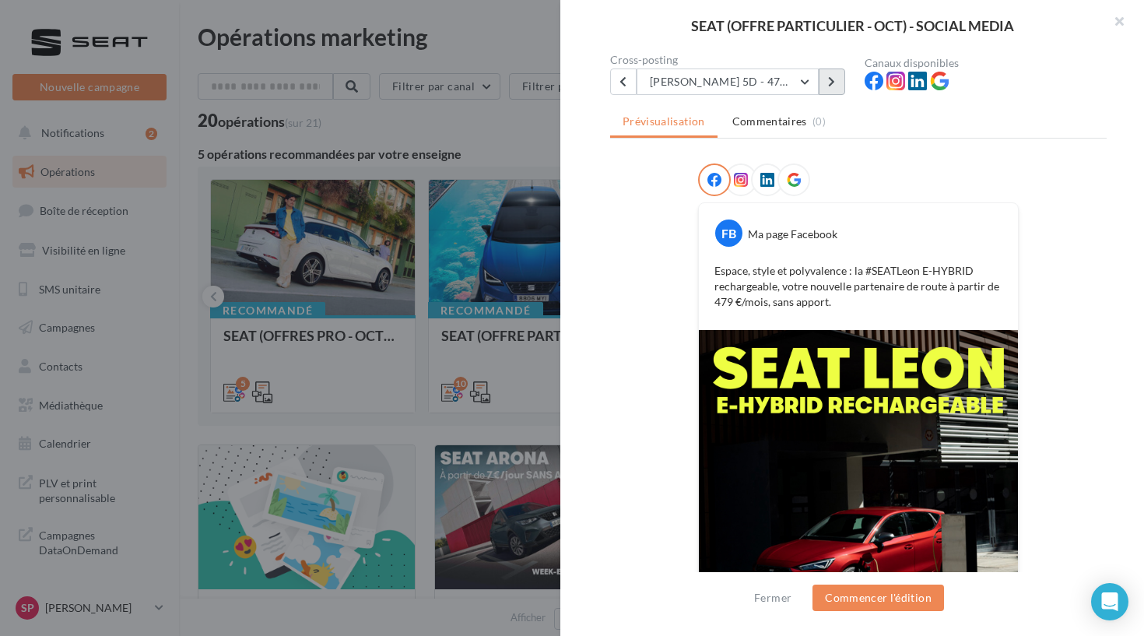
scroll to position [93, 0]
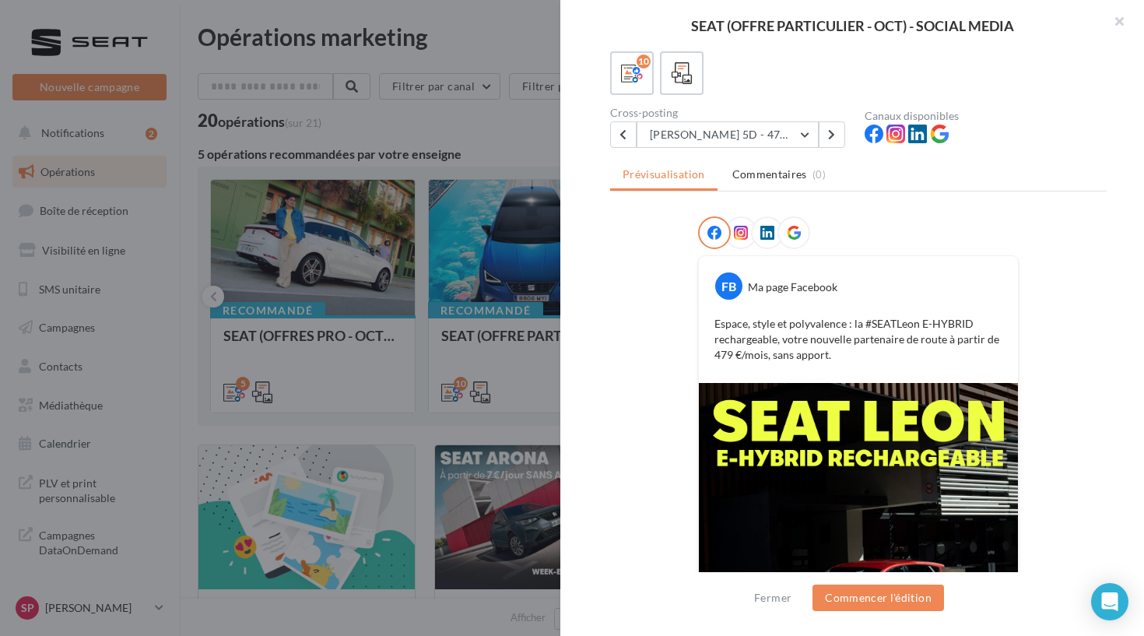
click at [839, 339] on p "Espace, style et polyvalence : la #SEATLeon E-HYBRID rechargeable, votre nouvel…" at bounding box center [859, 339] width 288 height 47
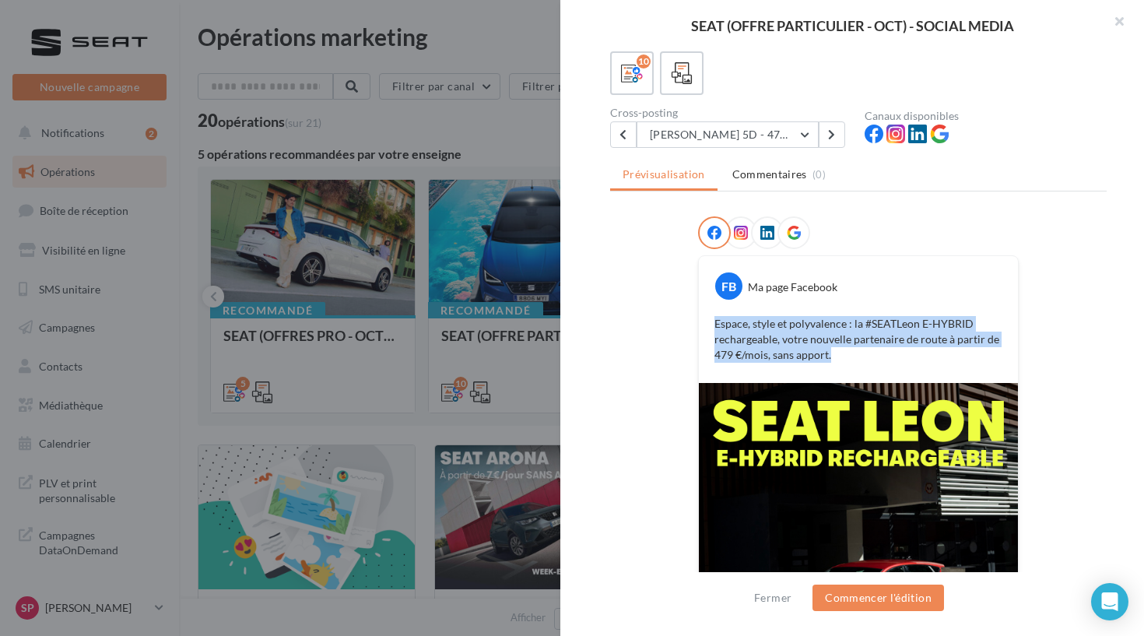
drag, startPoint x: 842, startPoint y: 357, endPoint x: 708, endPoint y: 320, distance: 138.1
click at [708, 321] on div "Espace, style et polyvalence : la #SEATLeon E-HYBRID rechargeable, votre nouvel…" at bounding box center [858, 339] width 311 height 54
copy p "Espace, style et polyvalence : la #SEATLeon E-HYBRID rechargeable, votre nouvel…"
click at [874, 592] on button "Commencer l'édition" at bounding box center [879, 598] width 132 height 26
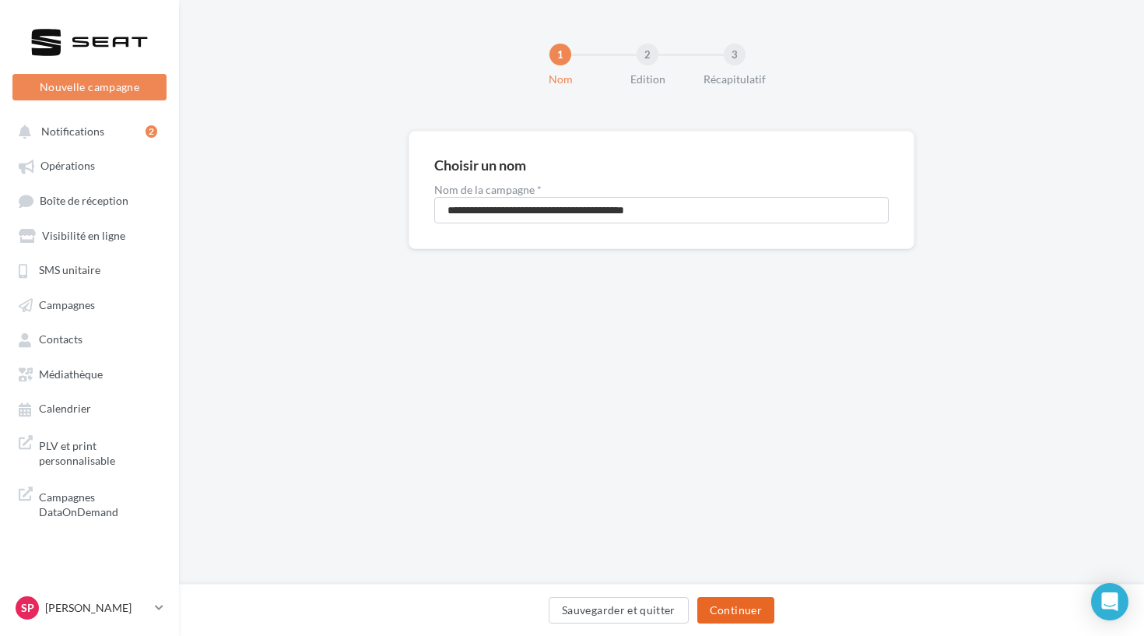
click at [721, 614] on button "Continuer" at bounding box center [736, 610] width 77 height 26
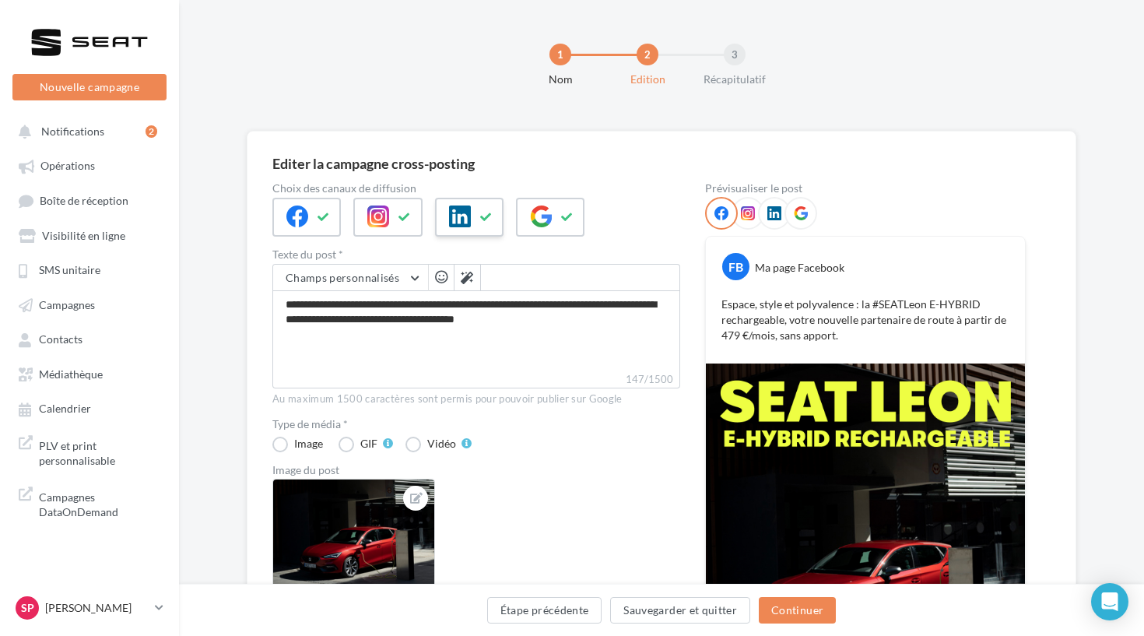
click at [491, 229] on div at bounding box center [469, 217] width 69 height 39
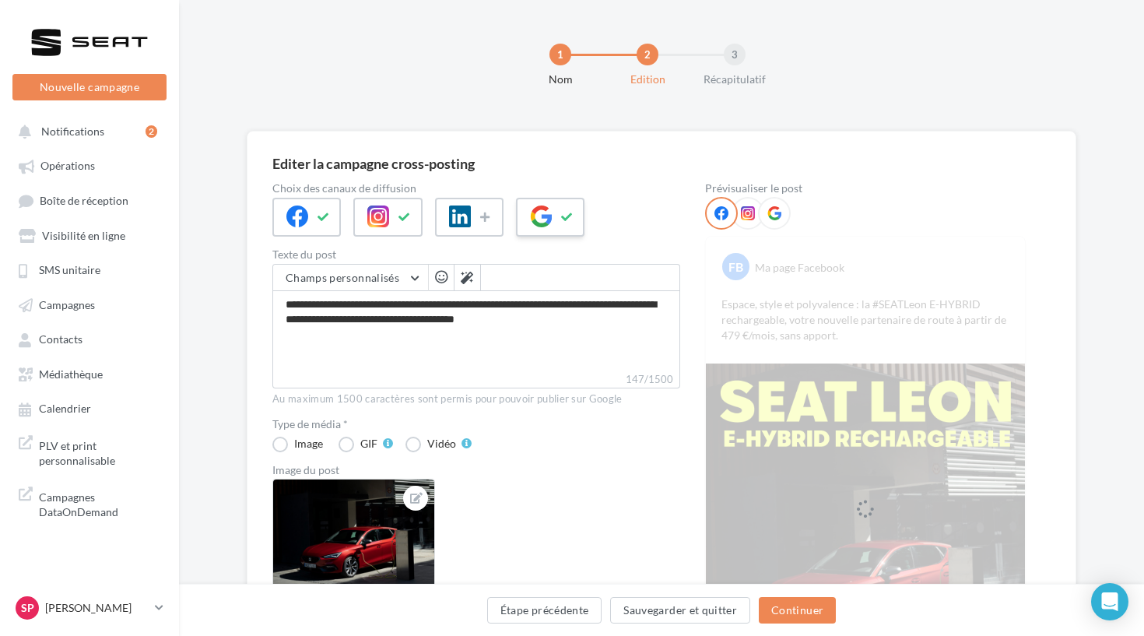
click at [547, 229] on div at bounding box center [550, 217] width 69 height 39
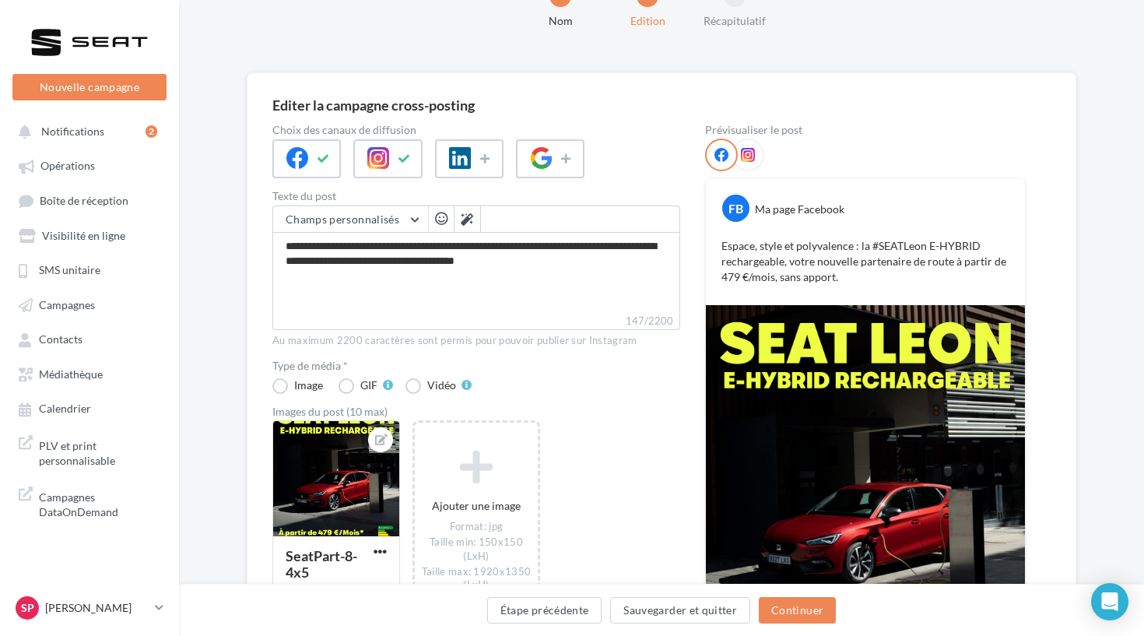
scroll to position [109, 0]
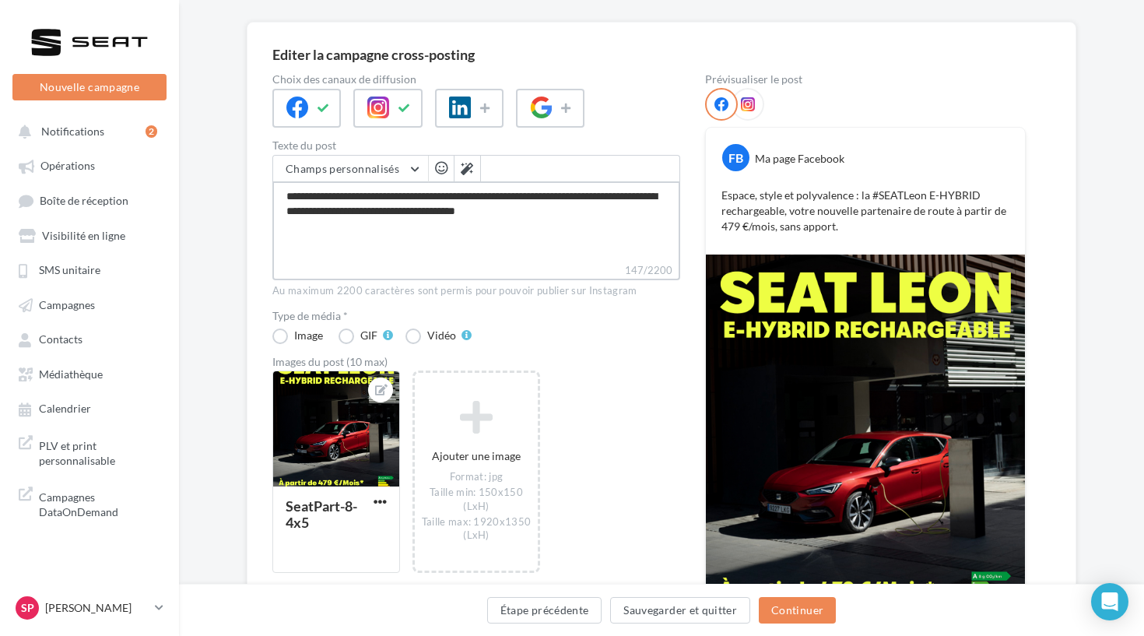
drag, startPoint x: 603, startPoint y: 216, endPoint x: 233, endPoint y: 178, distance: 372.6
click at [233, 178] on div "**********" at bounding box center [661, 392] width 965 height 740
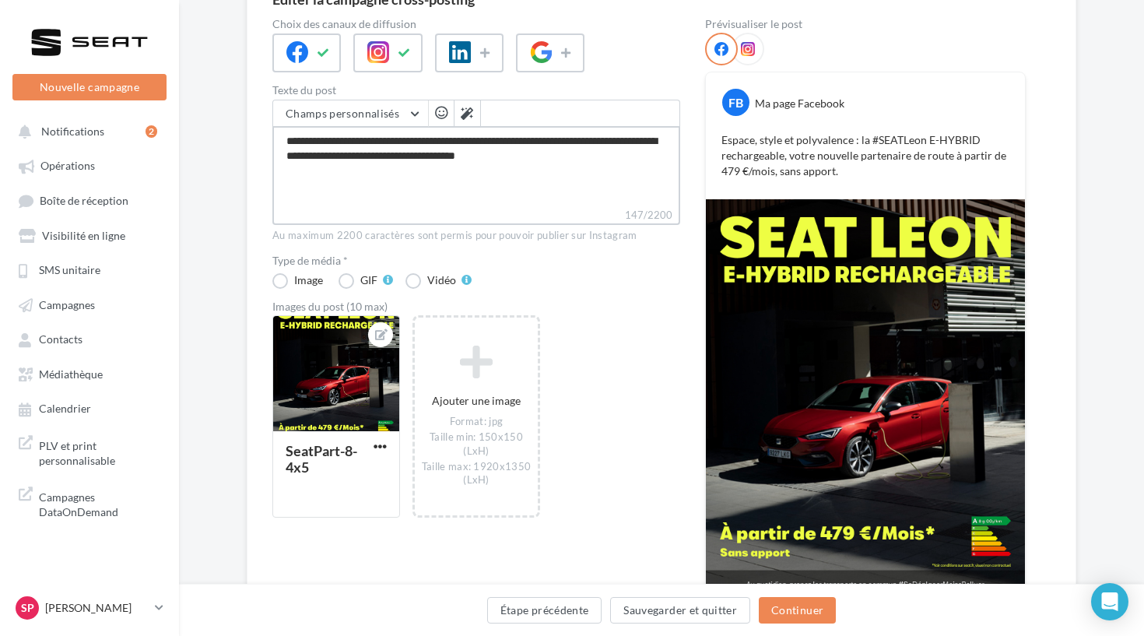
scroll to position [189, 0]
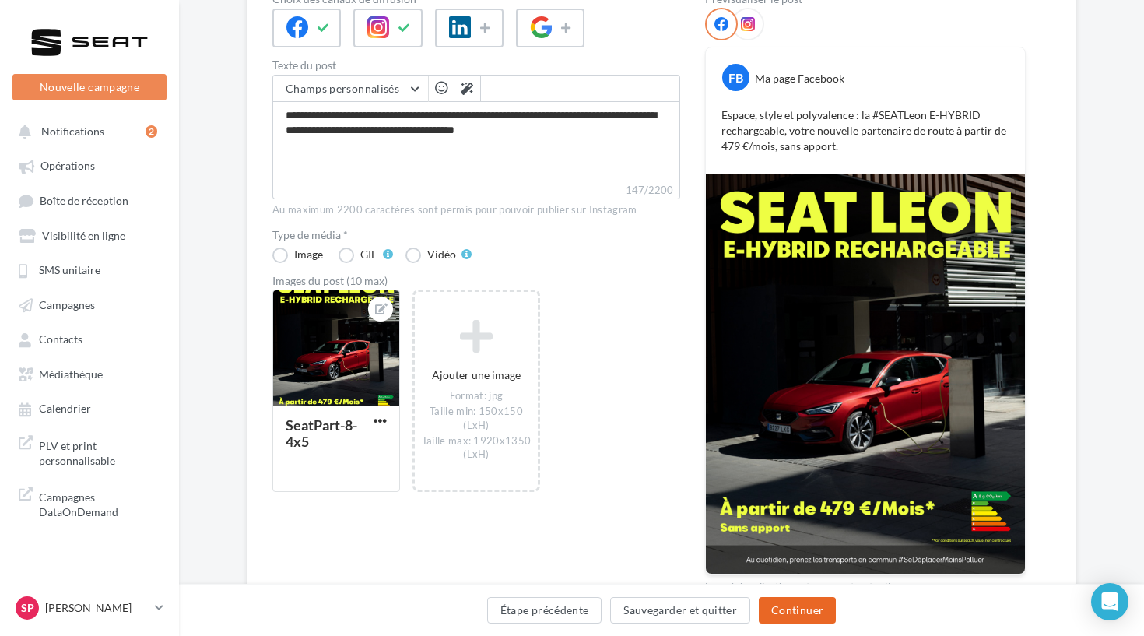
click at [814, 610] on button "Continuer" at bounding box center [797, 610] width 77 height 26
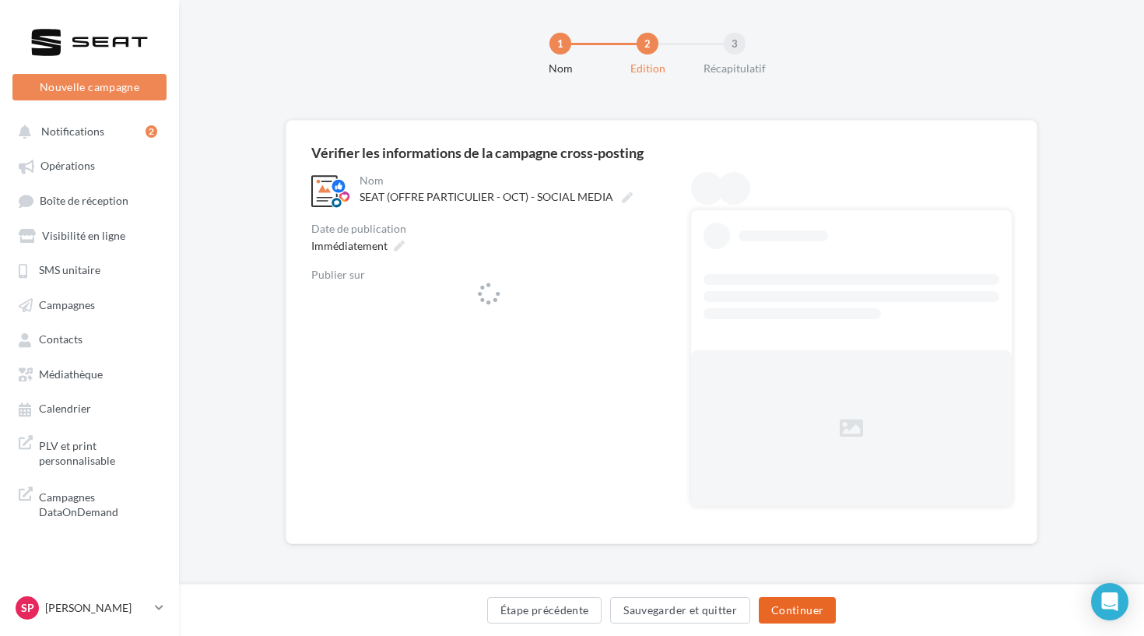
scroll to position [11, 0]
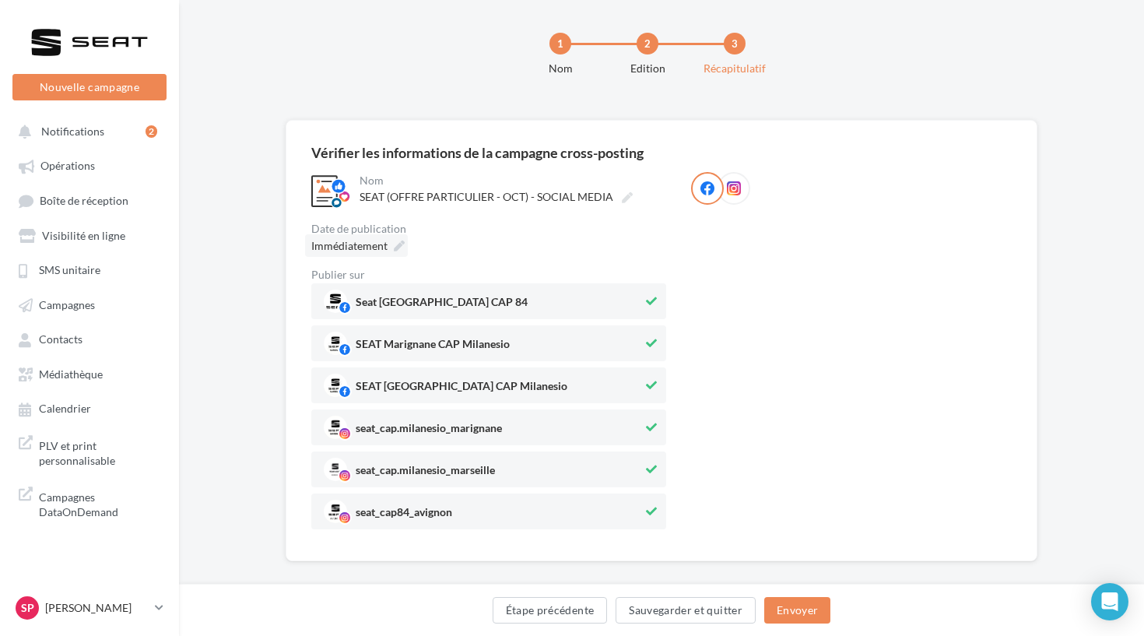
click at [406, 247] on div "Immédiatement" at bounding box center [356, 245] width 103 height 23
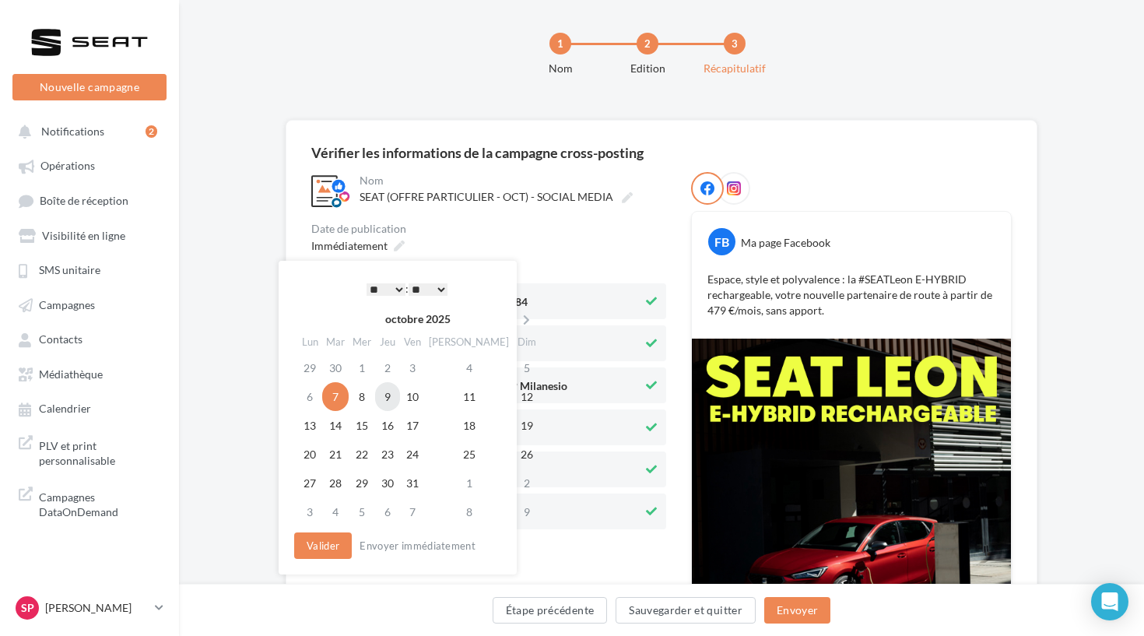
click at [396, 399] on td "9" at bounding box center [387, 396] width 25 height 29
click at [346, 392] on td "7" at bounding box center [335, 396] width 26 height 29
click at [368, 397] on td "8" at bounding box center [362, 396] width 26 height 29
click at [326, 545] on button "Valider" at bounding box center [323, 546] width 58 height 26
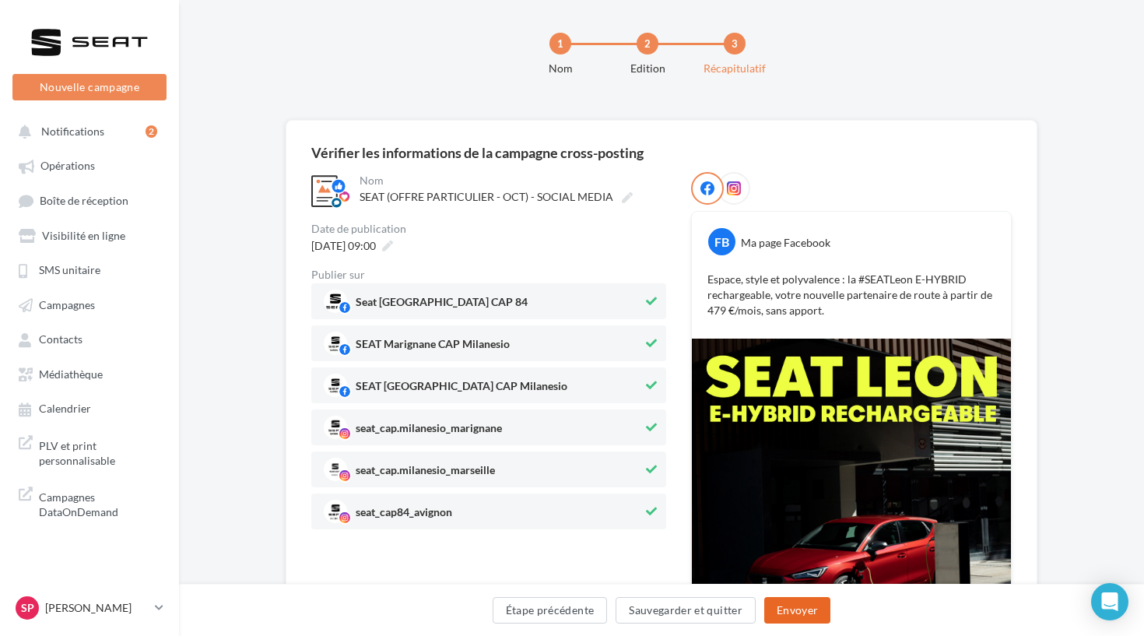
click at [801, 618] on button "Envoyer" at bounding box center [798, 610] width 66 height 26
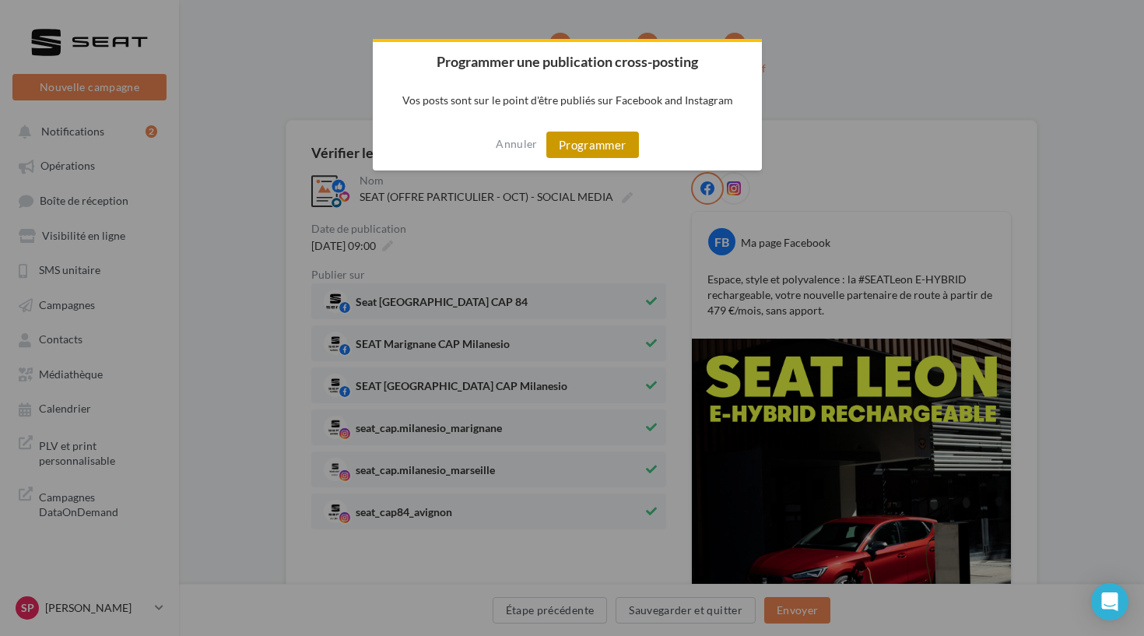
click at [620, 143] on button "Programmer" at bounding box center [593, 145] width 93 height 26
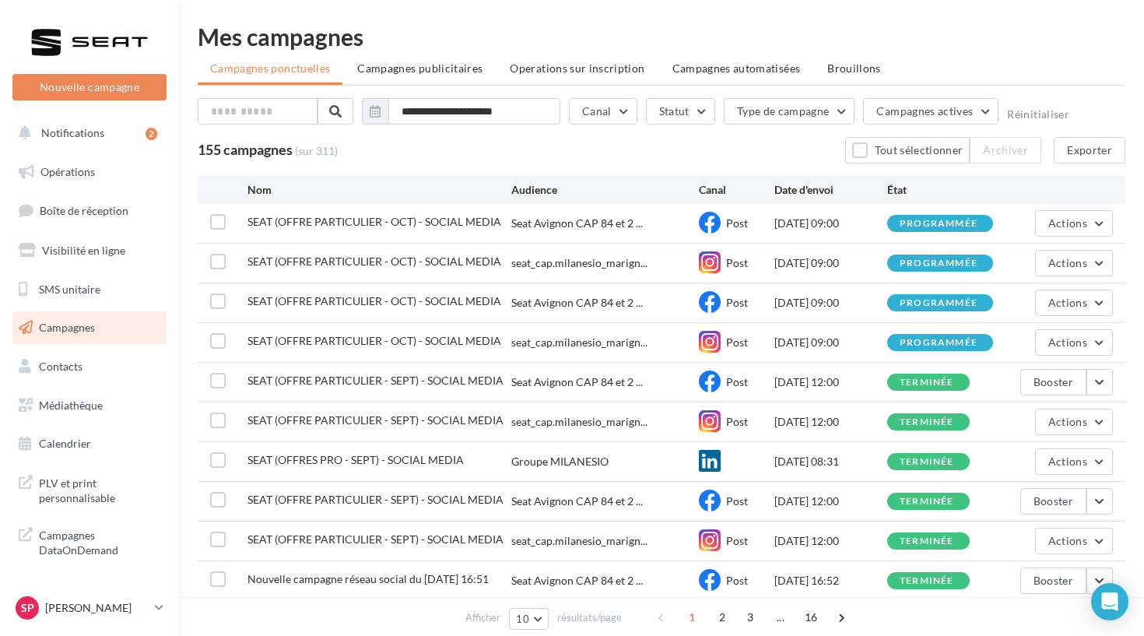
click at [91, 37] on div at bounding box center [89, 42] width 125 height 39
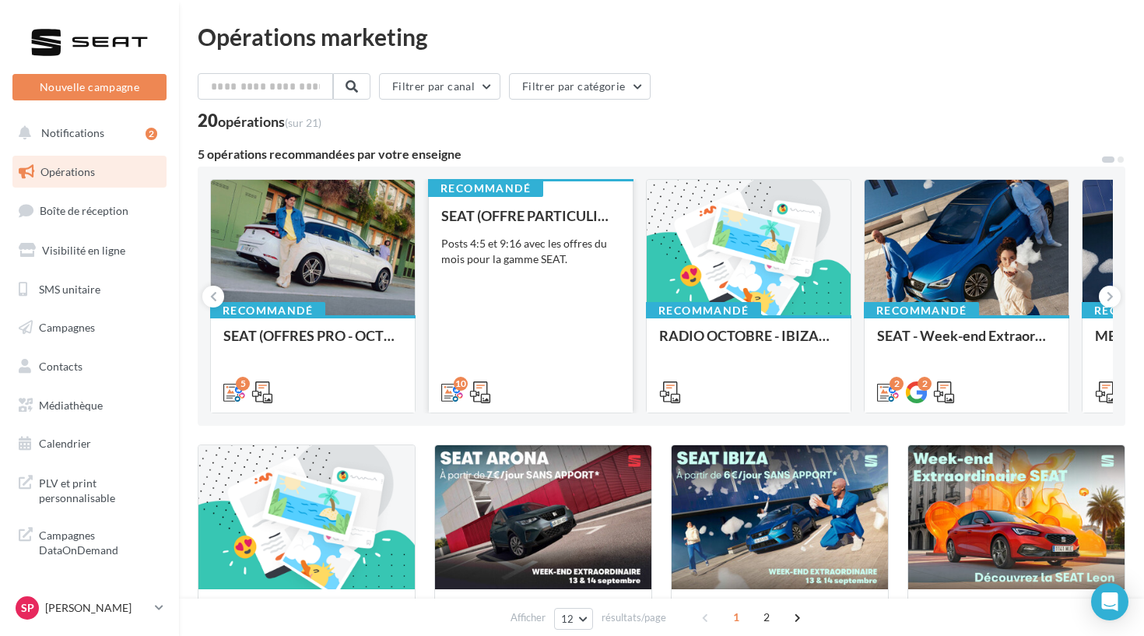
click at [555, 253] on div "Posts 4:5 et 9:16 avec les offres du mois pour la gamme SEAT." at bounding box center [530, 251] width 179 height 31
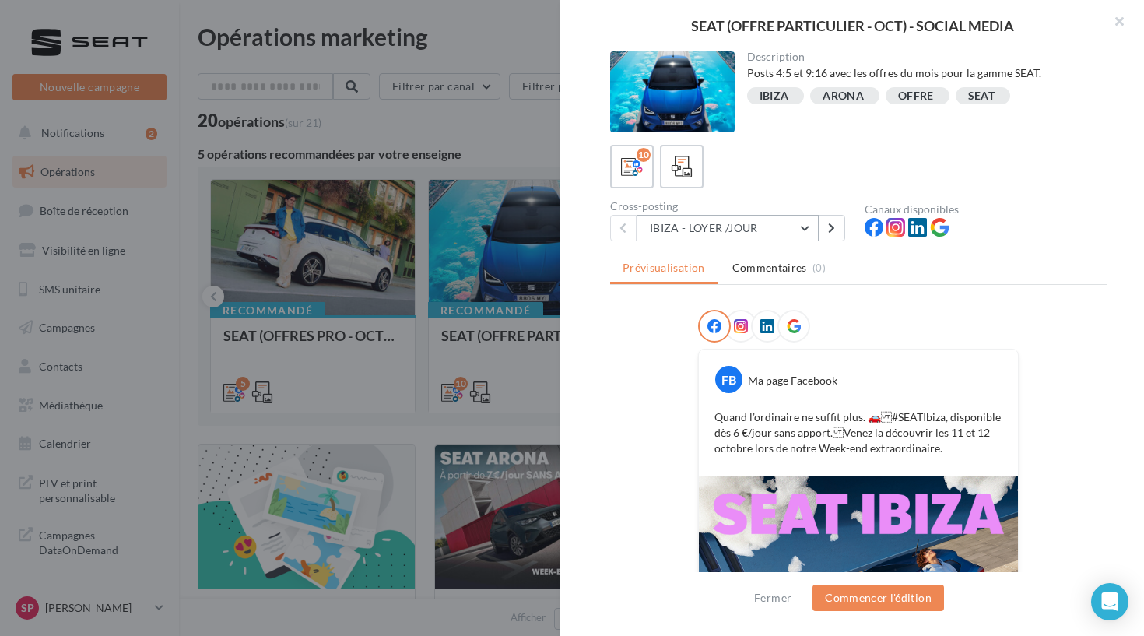
click at [784, 226] on button "IBIZA - LOYER /JOUR" at bounding box center [728, 228] width 182 height 26
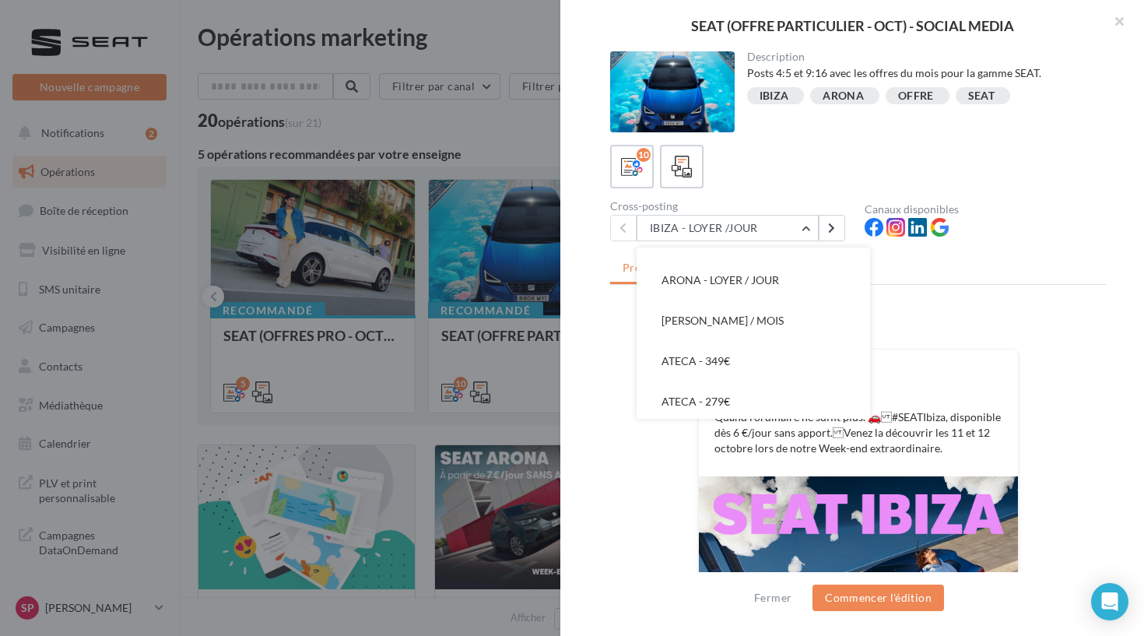
scroll to position [35, 0]
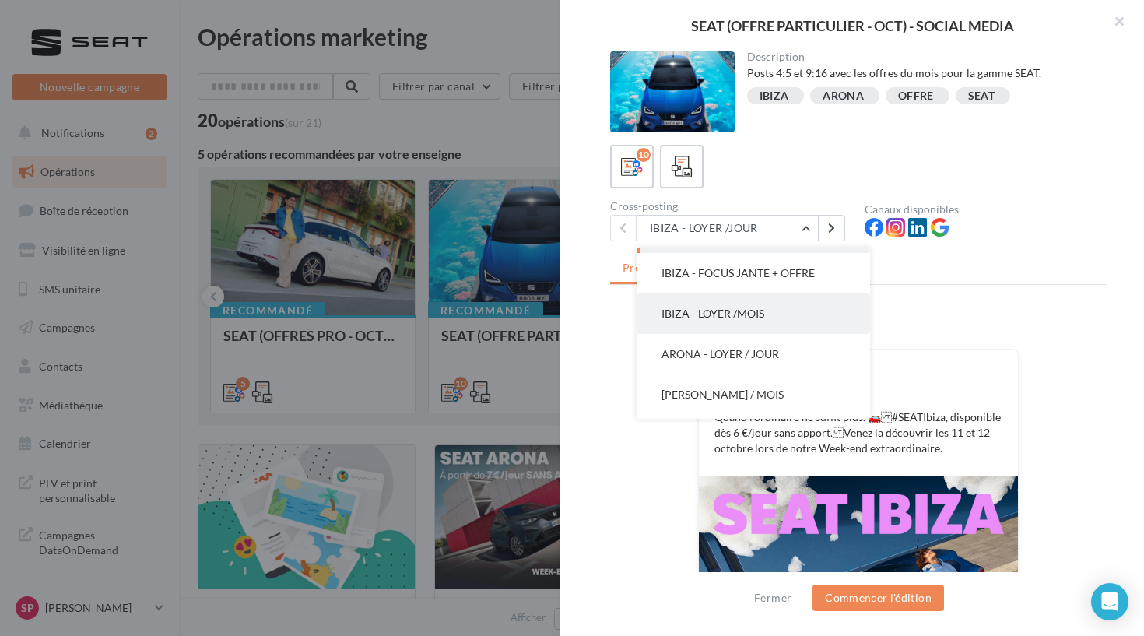
click at [758, 311] on span "IBIZA - LOYER /MOIS" at bounding box center [713, 313] width 103 height 13
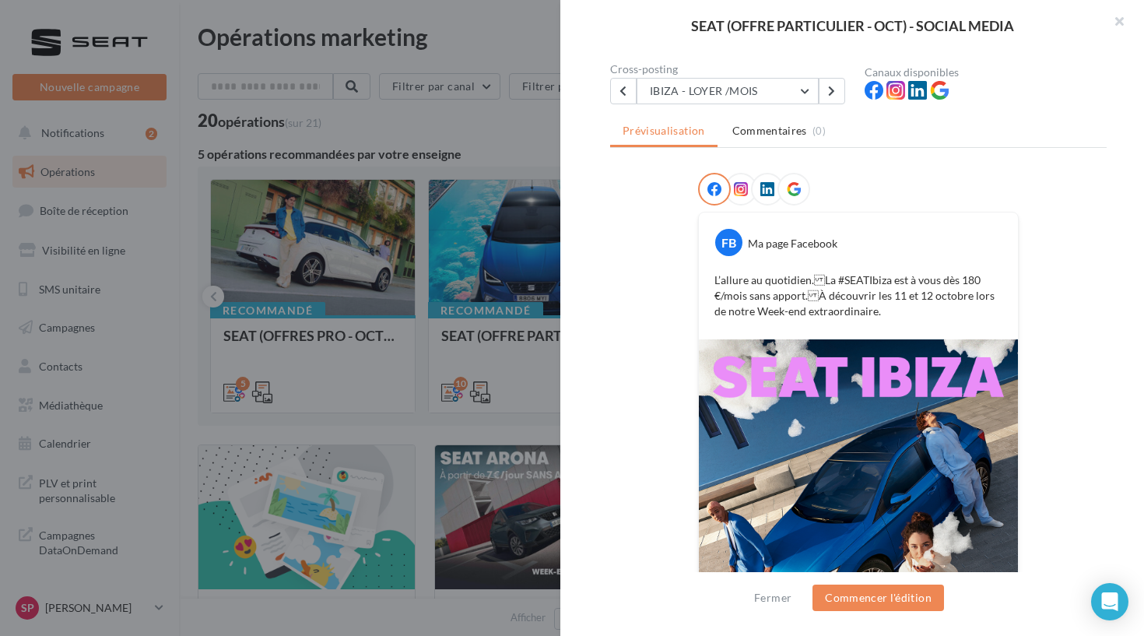
scroll to position [33, 0]
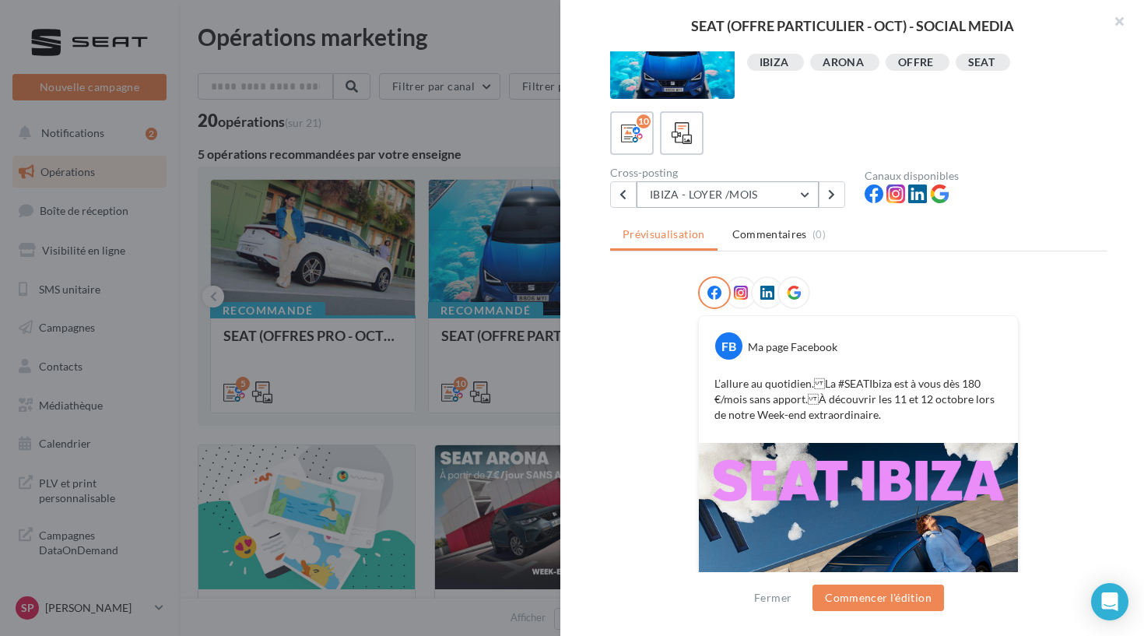
click at [763, 198] on button "IBIZA - LOYER /MOIS" at bounding box center [728, 194] width 182 height 26
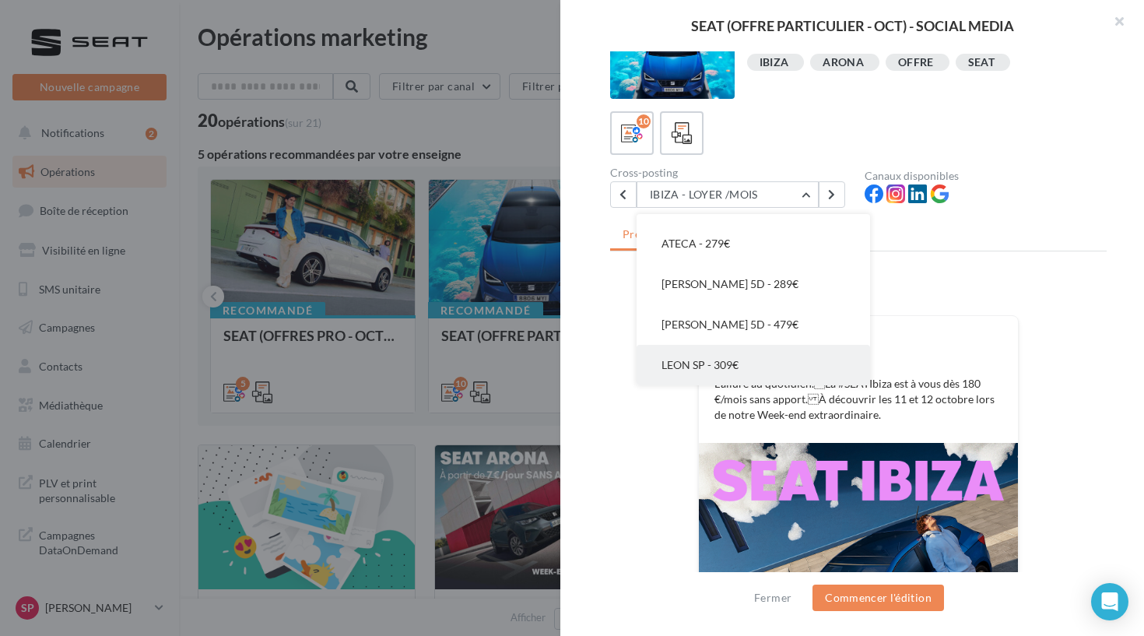
scroll to position [208, 0]
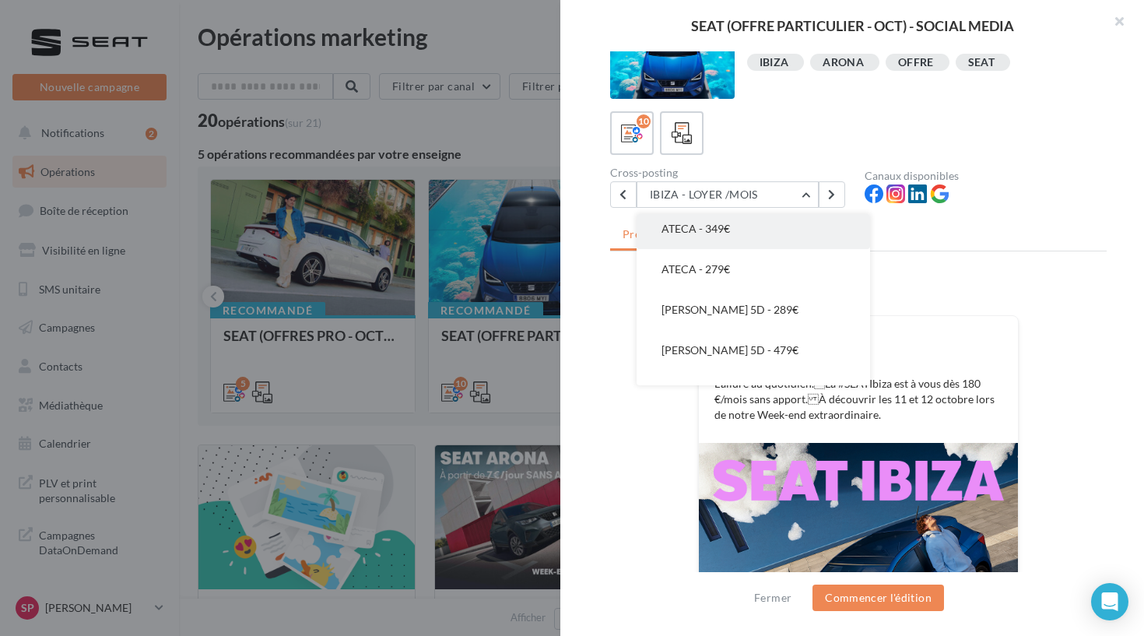
click at [700, 228] on span "ATECA - 349€" at bounding box center [696, 228] width 69 height 13
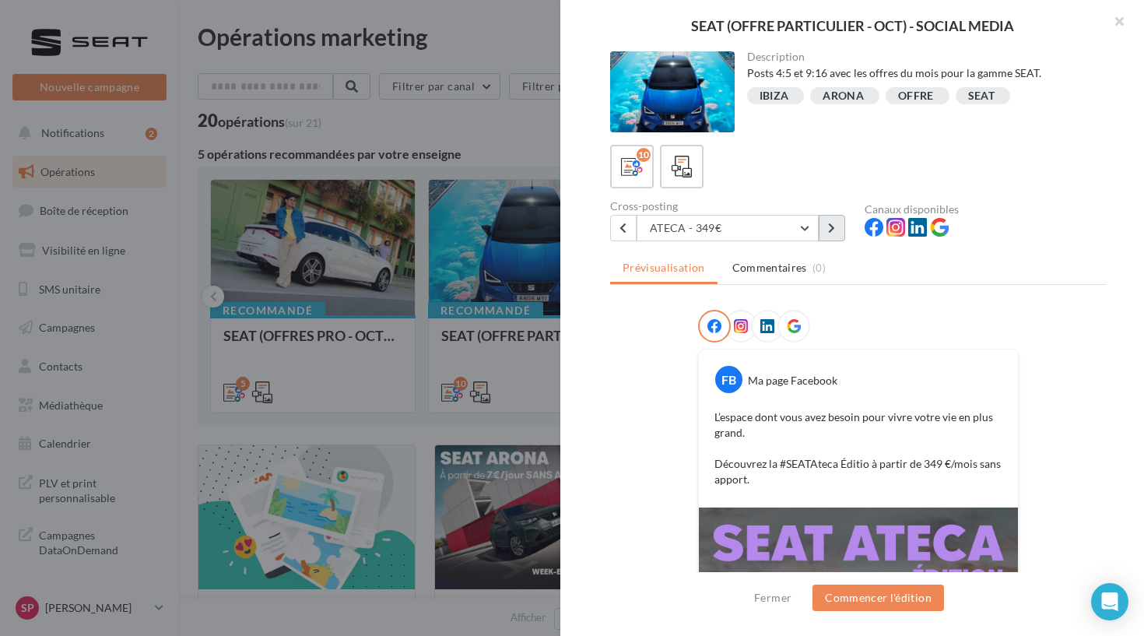
scroll to position [0, 0]
click at [828, 239] on button at bounding box center [832, 228] width 26 height 26
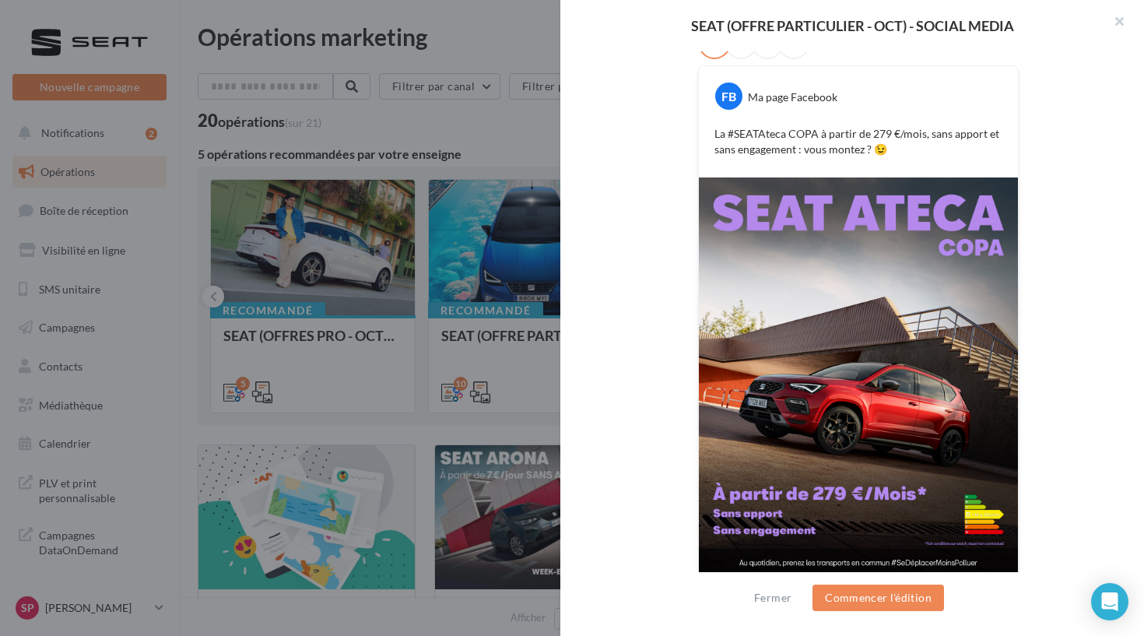
scroll to position [284, 0]
click at [529, 171] on div at bounding box center [572, 318] width 1144 height 636
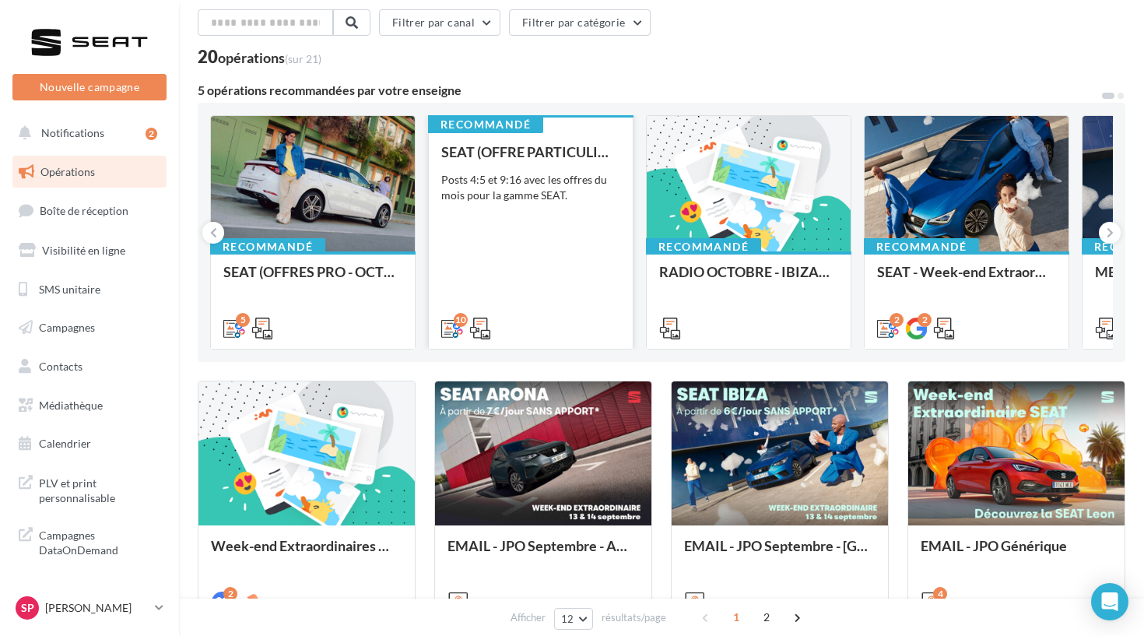
scroll to position [65, 0]
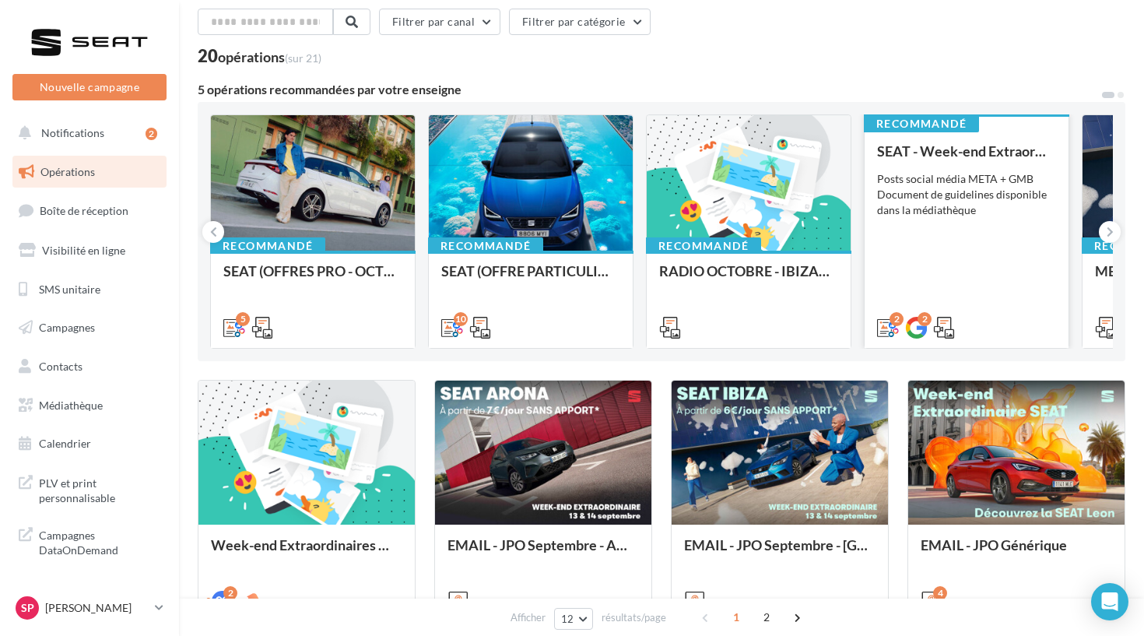
click at [943, 240] on div "SEAT - Week-end Extraordinaire (JPO) - OCTOBRE Posts social média META + GMB Do…" at bounding box center [966, 238] width 179 height 191
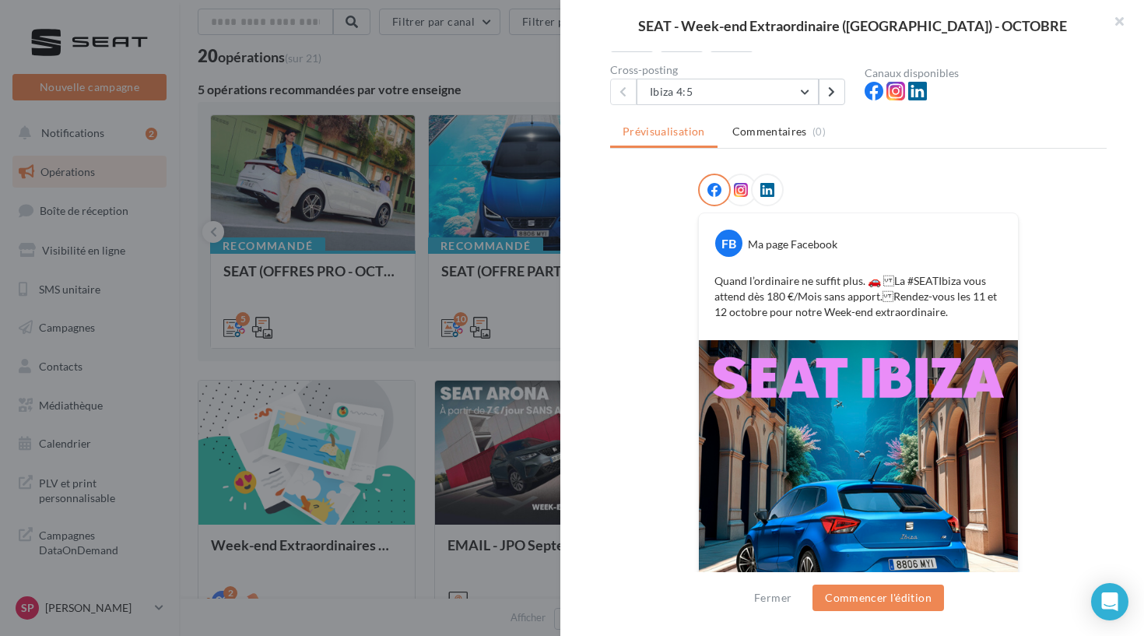
scroll to position [127, 0]
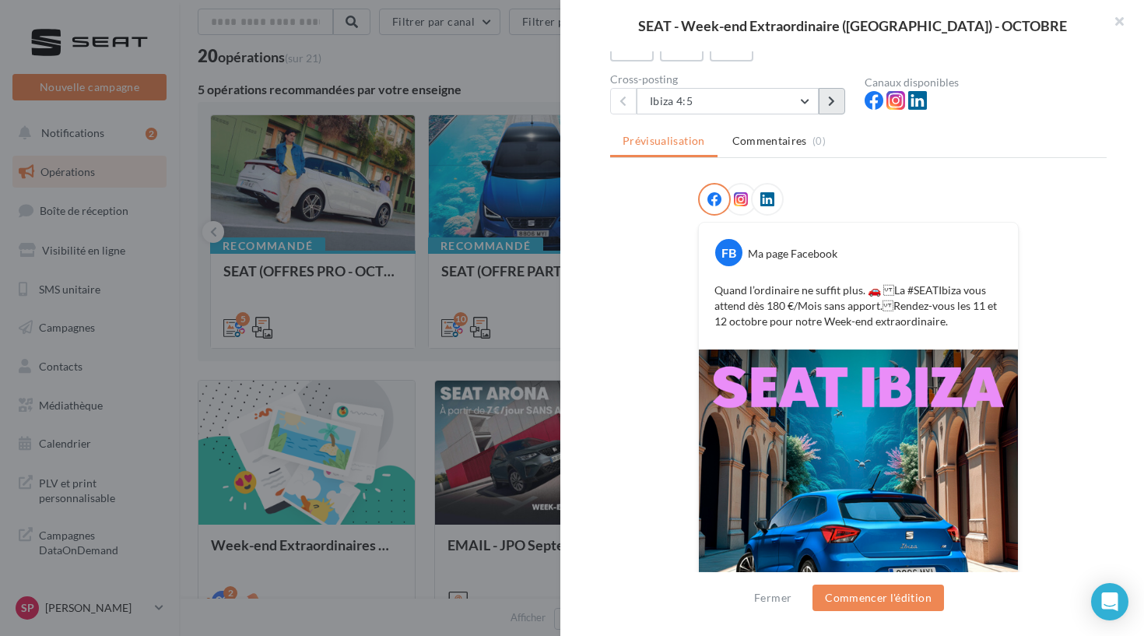
click at [837, 96] on button at bounding box center [832, 101] width 26 height 26
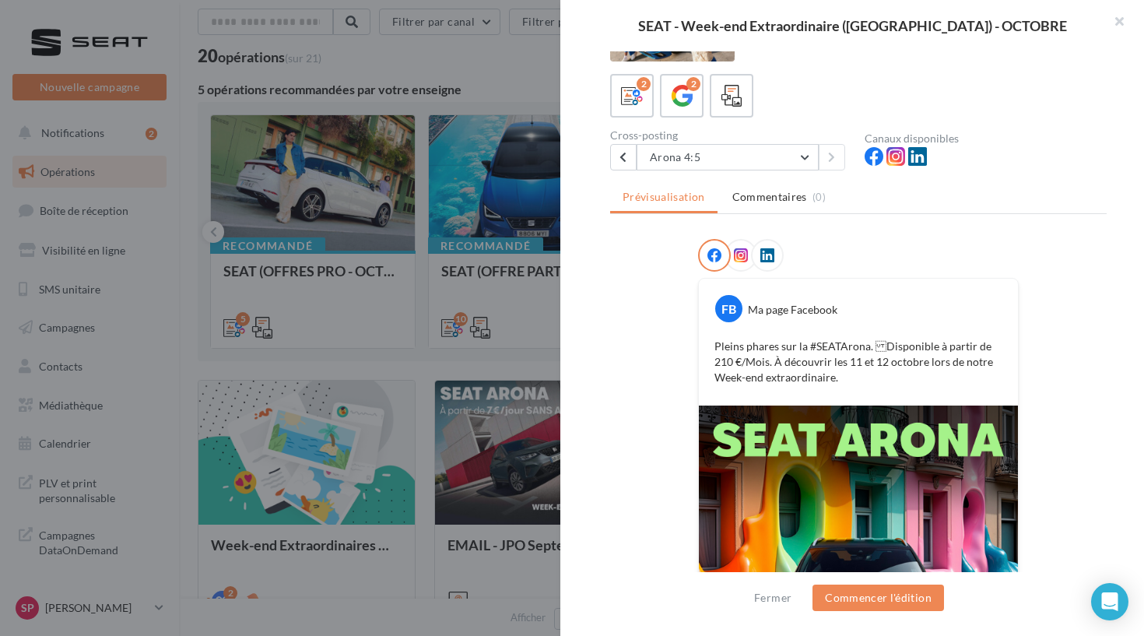
scroll to position [59, 0]
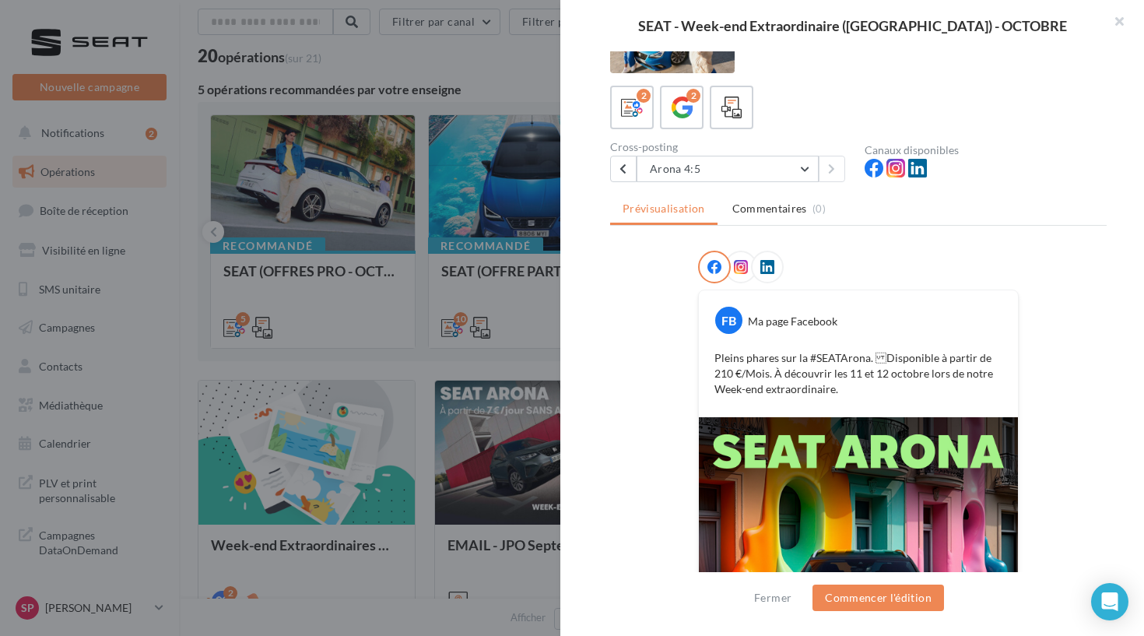
click at [424, 160] on div at bounding box center [572, 318] width 1144 height 636
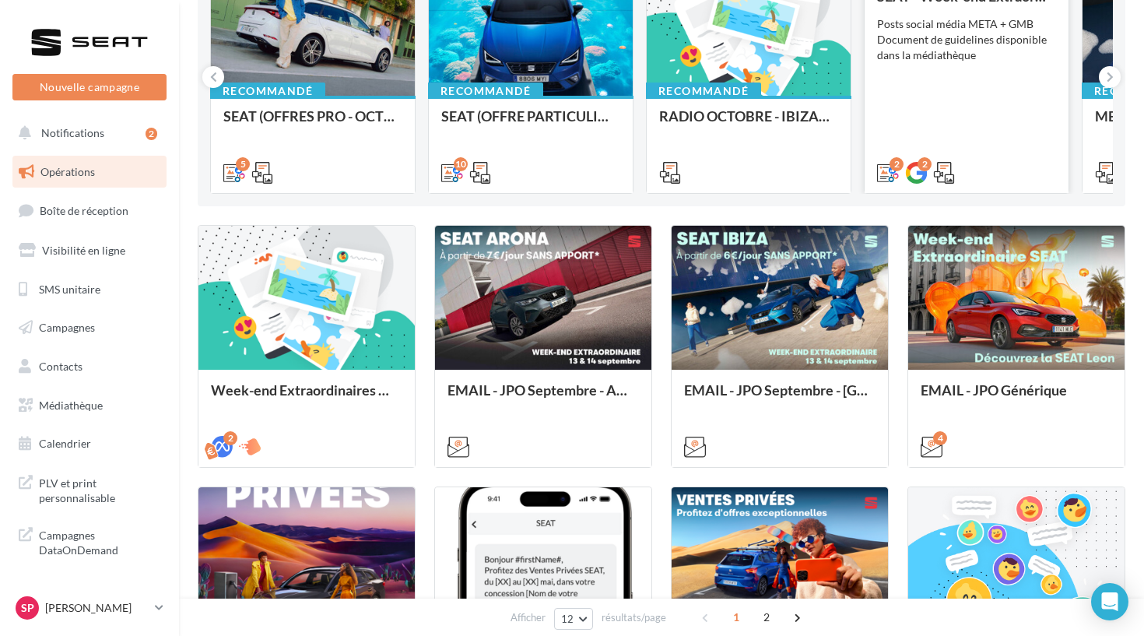
scroll to position [223, 0]
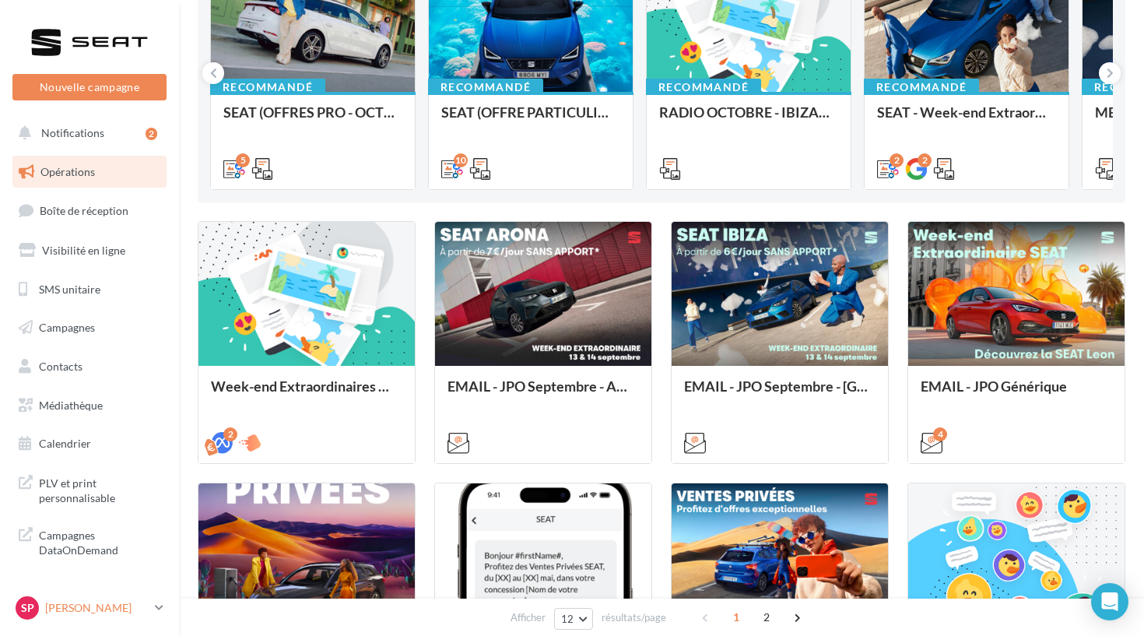
click at [70, 601] on p "[PERSON_NAME]" at bounding box center [97, 608] width 104 height 16
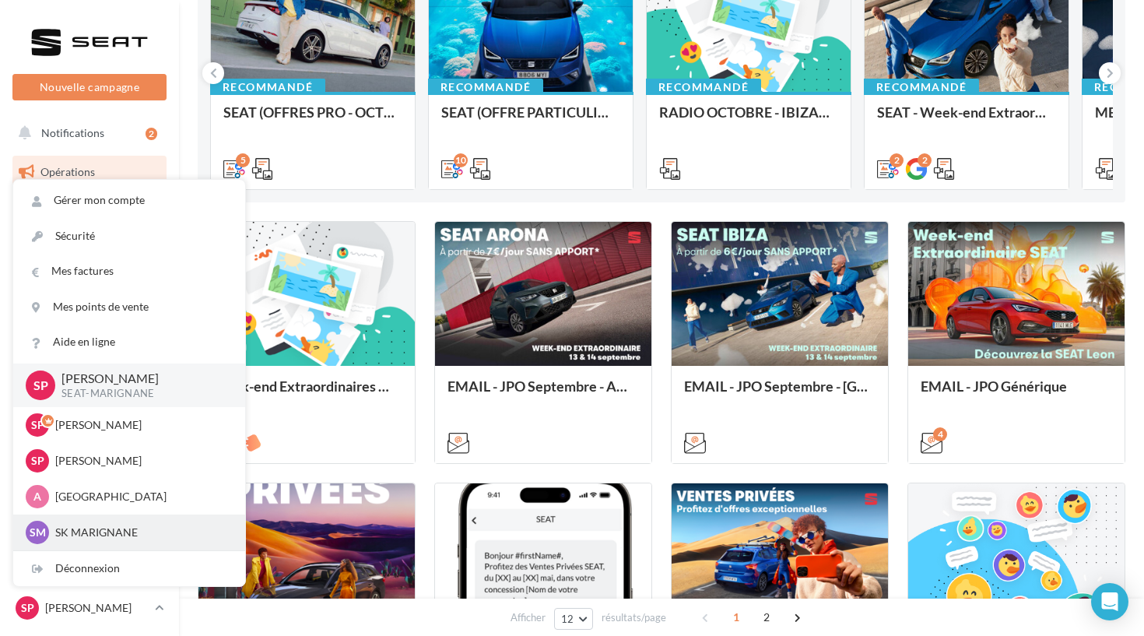
click at [94, 525] on p "SK MARIGNANE" at bounding box center [140, 533] width 171 height 16
